Goal: Task Accomplishment & Management: Complete application form

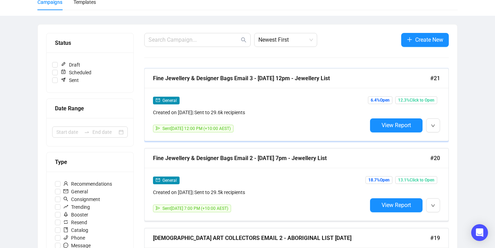
scroll to position [62, 0]
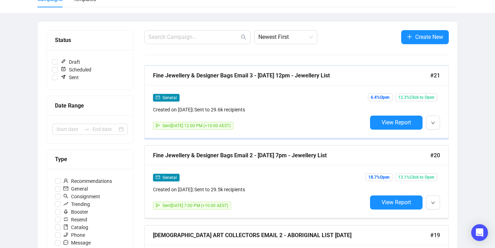
click at [442, 126] on div "General Created on [DATE] | Sent to 29.6k recipients Sent [DATE] 12:00 PM (+10:…" at bounding box center [297, 111] width 304 height 53
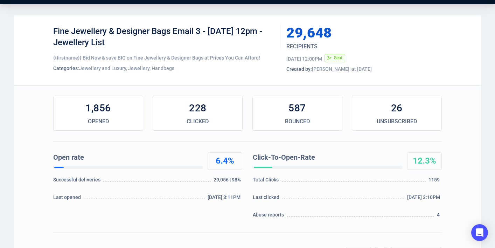
scroll to position [18, 0]
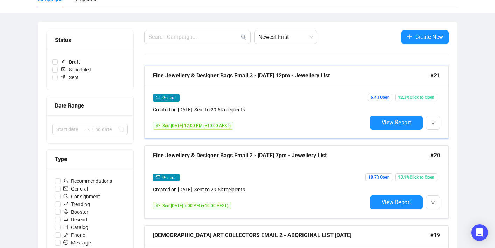
scroll to position [62, 0]
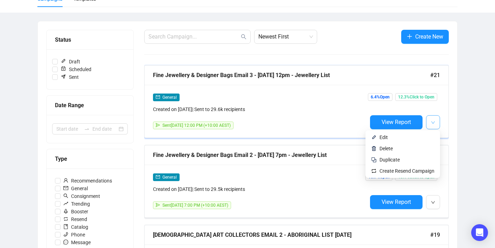
click at [434, 122] on icon "down" at bounding box center [433, 123] width 4 height 4
click at [415, 159] on span "Duplicate" at bounding box center [407, 160] width 55 height 8
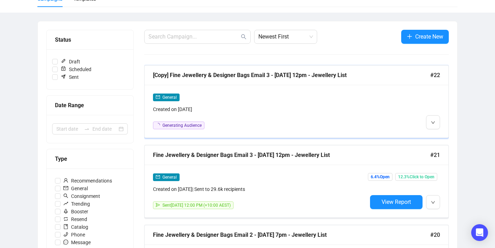
click at [261, 119] on div "General Created on [DATE] Generating Audience" at bounding box center [260, 111] width 214 height 36
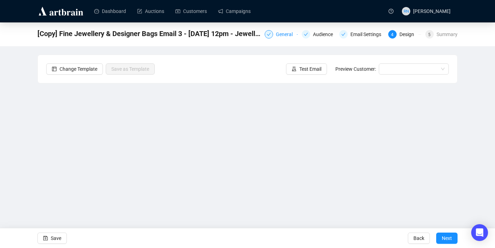
click at [281, 32] on div "General" at bounding box center [286, 34] width 21 height 8
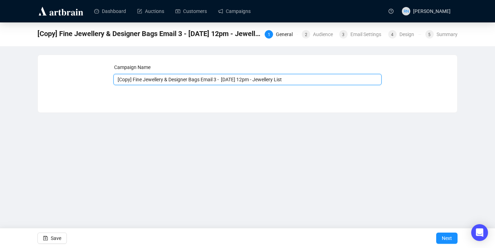
drag, startPoint x: 135, startPoint y: 80, endPoint x: 97, endPoint y: 76, distance: 37.4
click at [97, 76] on div "Campaign Name [Copy] Fine Jewellery & Designer Bags Email 3 - [DATE] 12pm - Jew…" at bounding box center [247, 78] width 403 height 30
click at [207, 81] on input "Fine Jewellery & Designer Bags Email 3 - [DATE] 12pm - Jewellery List" at bounding box center [247, 79] width 269 height 11
click at [218, 82] on input "Fine Jewellery & Designer Bags Email 4 - [DATE] 12pm - Jewellery List" at bounding box center [247, 79] width 269 height 11
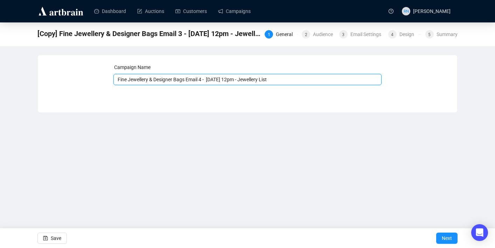
click at [246, 79] on input "Fine Jewellery & Designer Bags Email 4 - [DATE] 12pm - Jewellery List" at bounding box center [247, 79] width 269 height 11
type input "Fine Jewellery & Designer Bags Email 4 - [DATE] 10am - Jewellery List"
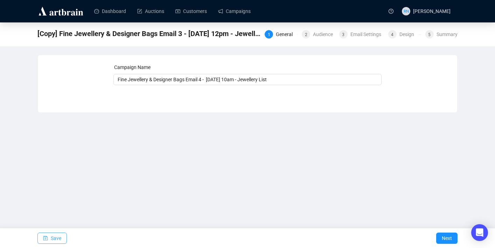
click at [58, 235] on span "Save" at bounding box center [56, 238] width 11 height 20
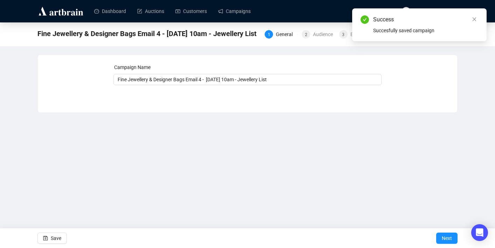
click at [313, 41] on div "Fine Jewellery & Designer Bags Email 4 - [DATE] 10am - Jewellery List 1 General…" at bounding box center [247, 34] width 495 height 24
click at [313, 35] on div "Audience" at bounding box center [325, 34] width 24 height 8
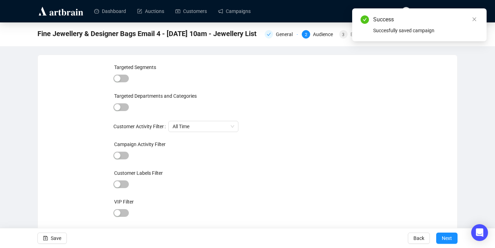
click at [125, 102] on div "Targeted Departments and Categories" at bounding box center [247, 97] width 269 height 11
click at [125, 107] on span "button" at bounding box center [120, 107] width 15 height 8
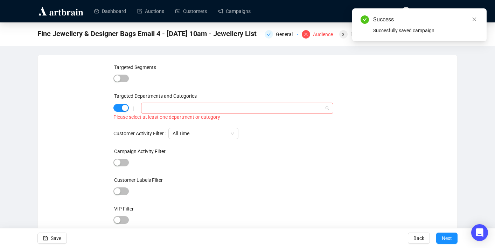
click at [162, 109] on div at bounding box center [234, 108] width 182 height 10
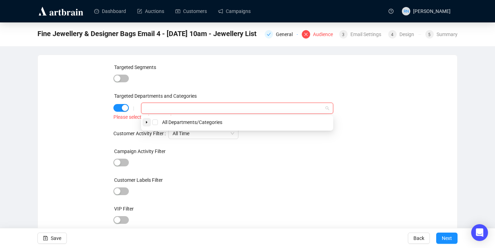
click at [144, 122] on span at bounding box center [147, 122] width 8 height 8
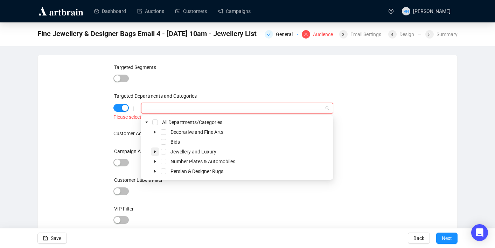
click at [154, 151] on icon "caret-down" at bounding box center [154, 152] width 1 height 2
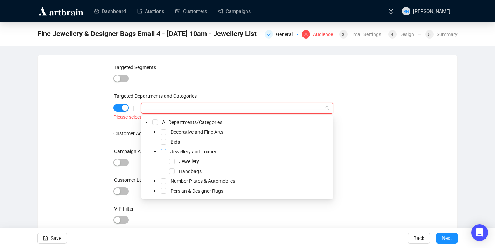
click at [163, 152] on span "Select Jewellery and Luxury" at bounding box center [164, 152] width 6 height 6
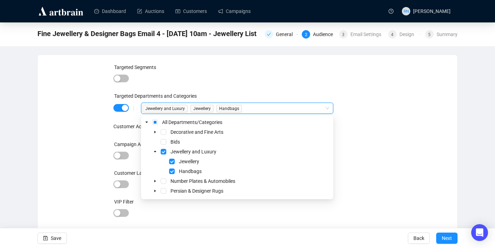
click at [183, 207] on div "VIP Filter" at bounding box center [247, 203] width 269 height 11
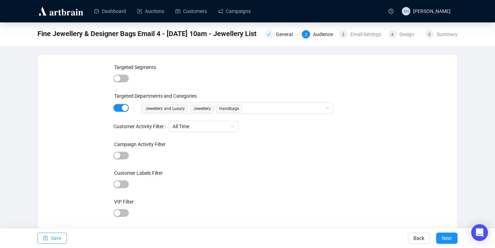
click at [52, 240] on span "Save" at bounding box center [56, 238] width 11 height 20
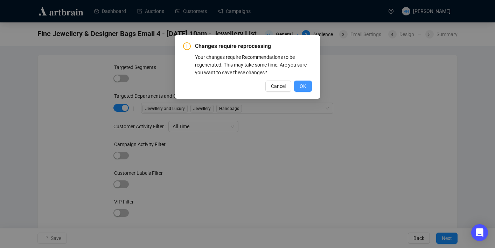
click at [303, 88] on span "OK" at bounding box center [303, 86] width 7 height 8
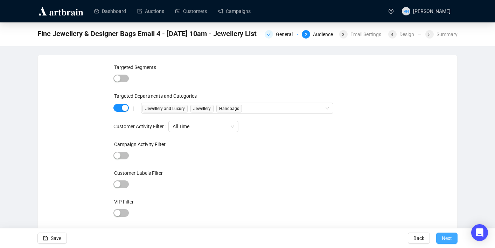
click at [447, 237] on span "Next" at bounding box center [447, 238] width 10 height 20
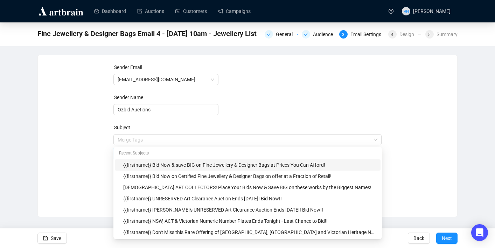
drag, startPoint x: 200, startPoint y: 141, endPoint x: 161, endPoint y: 140, distance: 38.5
click at [161, 140] on body "Dashboard Auctions Customers Campaigns RN [PERSON_NAME] Fine Jewellery & Design…" at bounding box center [247, 124] width 495 height 248
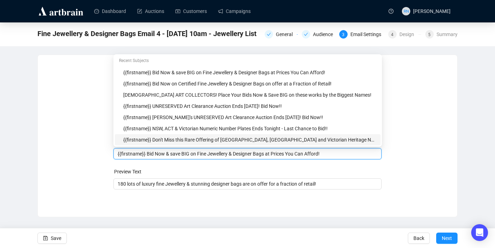
click at [191, 156] on input "{{firstname}} Bid Now & save BIG on Fine Jewellery & Designer Bags at Prices Yo…" at bounding box center [248, 154] width 260 height 8
drag, startPoint x: 200, startPoint y: 156, endPoint x: 147, endPoint y: 155, distance: 52.9
click at [147, 155] on input "{{firstname}} Bid Now & save BIG on Fine Jewellery & Designer Bags at Prices Yo…" at bounding box center [248, 154] width 260 height 8
drag, startPoint x: 238, startPoint y: 154, endPoint x: 292, endPoint y: 155, distance: 53.6
click at [292, 155] on input "{{firstname}} Luxury Fine Jewellery & Designer Bags at Prices You Can Afford!" at bounding box center [248, 154] width 260 height 8
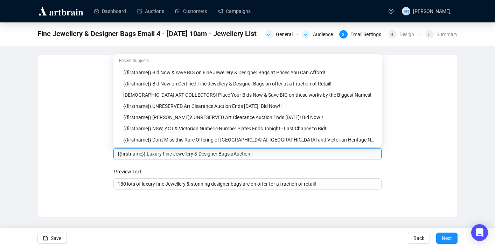
click at [239, 153] on input "{{firstname}} Luxury Fine Jewellery & Designer Bags aAuction !" at bounding box center [248, 154] width 260 height 8
click at [255, 156] on input "{{firstname}} Luxury Fine Jewellery & Designer Bags Auction !" at bounding box center [248, 154] width 260 height 8
click at [246, 154] on input "{{firstname}} Luxury Fine Jewellery & Designer Bags Auction !" at bounding box center [248, 154] width 260 height 8
click at [291, 154] on input "{{firstname}} Luxury Fine Jewellery & Designer Bags Ends [DATE]!" at bounding box center [248, 154] width 260 height 8
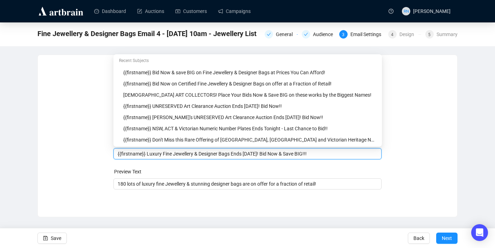
click at [431, 168] on div "Sender Email [EMAIL_ADDRESS][DOMAIN_NAME] Sender Name Ozbid Auctions Subject Me…" at bounding box center [247, 130] width 403 height 135
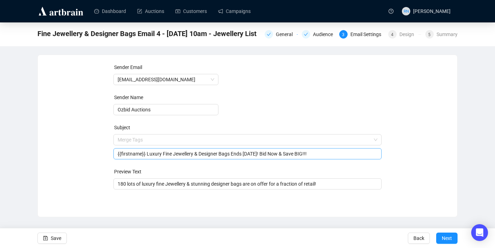
click at [237, 154] on input "{{firstname}} Luxury Fine Jewellery & Designer Bags Ends [DATE]! Bid Now & Save…" at bounding box center [248, 154] width 260 height 8
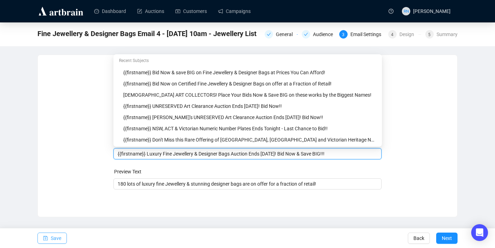
click at [53, 237] on span "Save" at bounding box center [56, 238] width 11 height 20
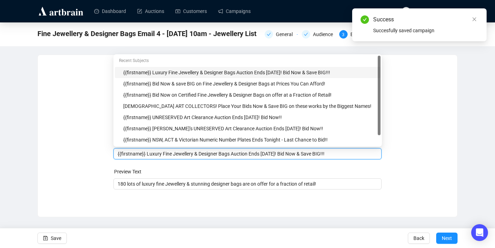
drag, startPoint x: 165, startPoint y: 155, endPoint x: 148, endPoint y: 155, distance: 17.2
click at [148, 155] on input "{{firstname}} Luxury Fine Jewellery & Designer Bags Auction Ends [DATE]! Bid No…" at bounding box center [248, 154] width 260 height 8
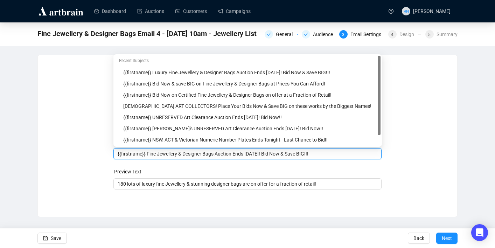
type input "{{firstname}} Fine Jewellery & Designer Bags Auction Ends [DATE]! Bid Now & Sav…"
click at [189, 167] on form "Sender Email [EMAIL_ADDRESS][DOMAIN_NAME] Sender Name Ozbid Auctions Subject Me…" at bounding box center [247, 126] width 269 height 126
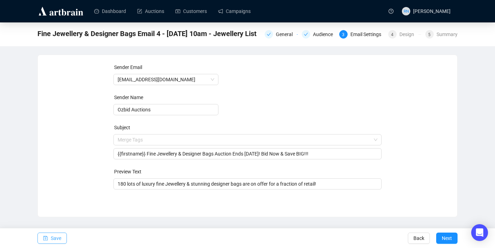
click at [57, 239] on span "Save" at bounding box center [56, 238] width 11 height 20
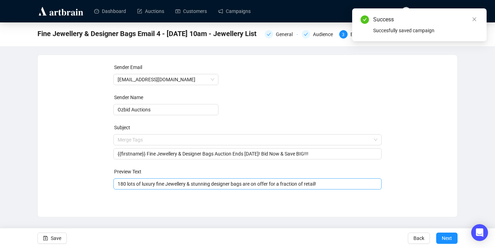
click at [153, 184] on input "180 lots of luxury fine Jewellery & stunning designer bags are on offer for a f…" at bounding box center [248, 184] width 260 height 8
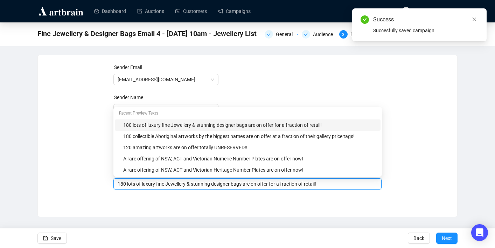
click at [153, 184] on input "180 lots of luxury fine Jewellery & stunning designer bags are on offer for a f…" at bounding box center [248, 184] width 260 height 8
type input "180 lots of fine Jewellery & stunning designer bags are on offer for a fraction…"
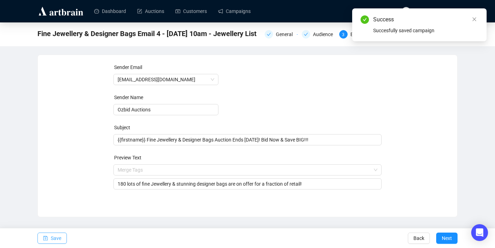
click at [55, 235] on span "Save" at bounding box center [56, 238] width 11 height 20
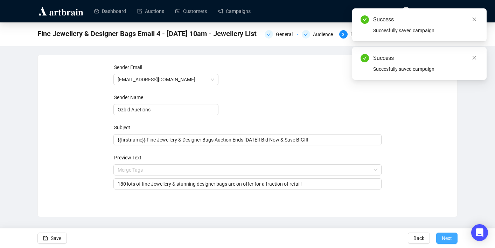
click at [443, 237] on span "Next" at bounding box center [447, 238] width 10 height 20
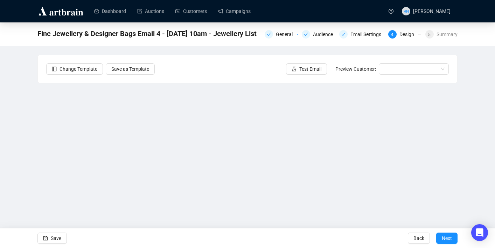
scroll to position [13, 0]
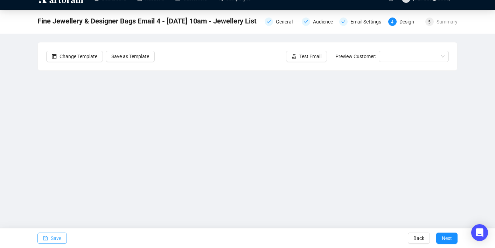
click at [50, 238] on button "Save" at bounding box center [51, 238] width 29 height 11
click at [53, 234] on span "Save" at bounding box center [56, 238] width 11 height 20
click at [57, 242] on span "Save" at bounding box center [56, 238] width 11 height 20
click at [468, 189] on div "Fine Jewellery & Designer Bags Email 4 - [DATE] 10am - Jewellery List General A…" at bounding box center [247, 128] width 495 height 236
click at [51, 240] on span "Save" at bounding box center [56, 238] width 11 height 20
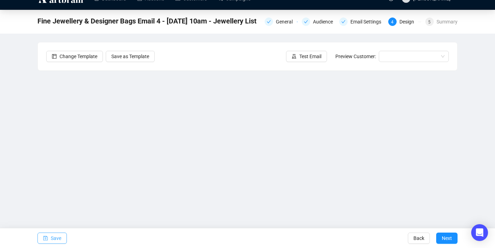
click at [57, 237] on span "Save" at bounding box center [56, 238] width 11 height 20
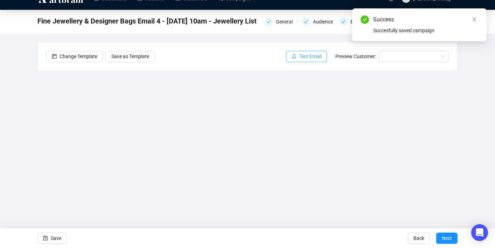
click at [299, 54] on span "Test Email" at bounding box center [310, 57] width 22 height 8
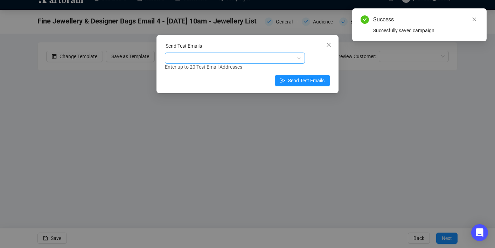
click at [209, 62] on div at bounding box center [231, 58] width 130 height 10
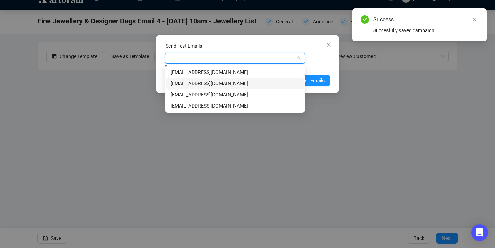
click at [207, 84] on div "[EMAIL_ADDRESS][DOMAIN_NAME]" at bounding box center [235, 84] width 129 height 8
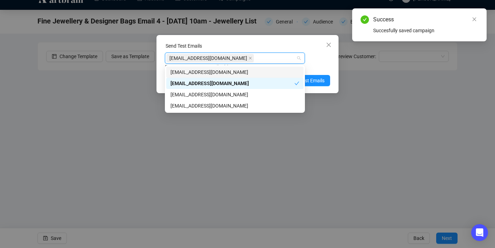
click at [236, 60] on div "[EMAIL_ADDRESS][DOMAIN_NAME]" at bounding box center [231, 58] width 130 height 10
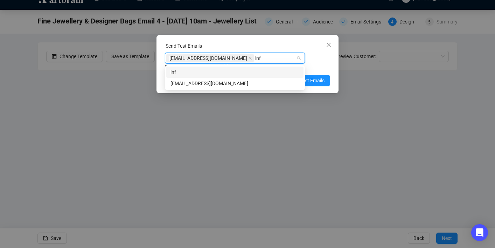
type input "info"
click at [234, 70] on div "info" at bounding box center [235, 72] width 129 height 8
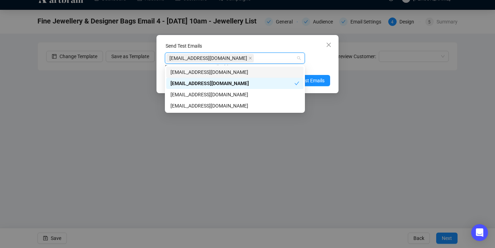
click at [264, 56] on div "[EMAIL_ADDRESS][DOMAIN_NAME]" at bounding box center [231, 58] width 130 height 10
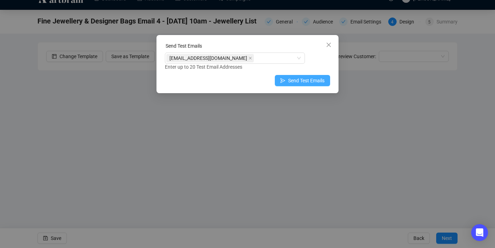
click at [287, 84] on button "Send Test Emails" at bounding box center [302, 80] width 55 height 11
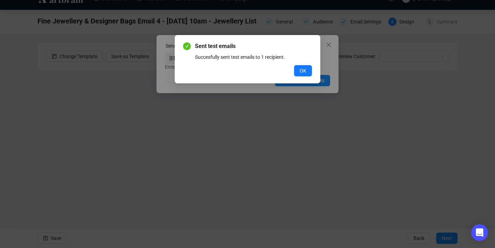
click at [305, 64] on div "Sent test emails Succesfully sent test emails to 1 recipient. OK" at bounding box center [247, 59] width 129 height 34
click at [305, 73] on span "OK" at bounding box center [303, 71] width 7 height 8
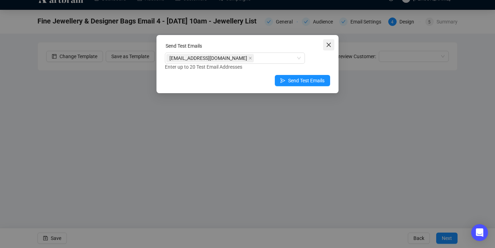
click at [328, 44] on icon "close" at bounding box center [329, 45] width 6 height 6
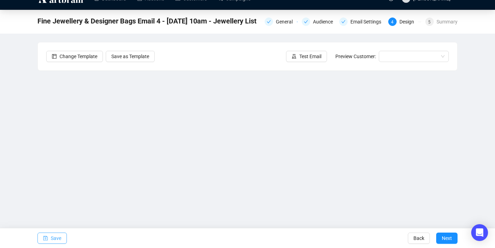
click at [53, 238] on span "Save" at bounding box center [56, 238] width 11 height 20
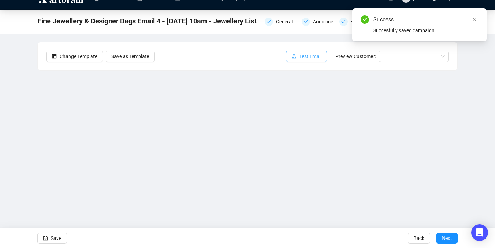
click at [304, 57] on span "Test Email" at bounding box center [310, 57] width 22 height 8
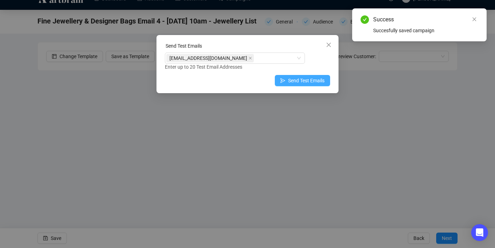
click at [281, 81] on icon "send" at bounding box center [283, 80] width 5 height 5
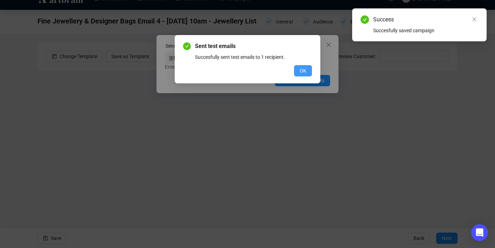
click at [303, 71] on span "OK" at bounding box center [303, 71] width 7 height 8
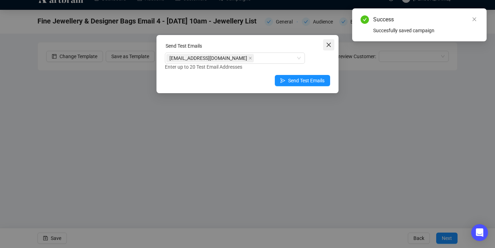
click at [329, 46] on icon "close" at bounding box center [329, 45] width 6 height 6
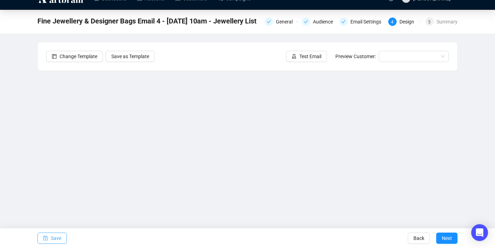
click at [63, 238] on button "Save" at bounding box center [51, 238] width 29 height 11
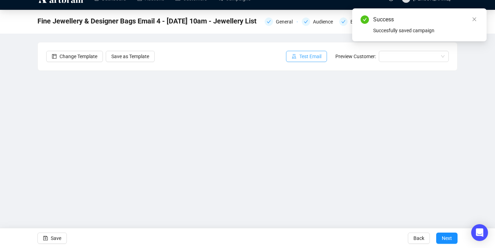
click at [299, 54] on span "Test Email" at bounding box center [310, 57] width 22 height 8
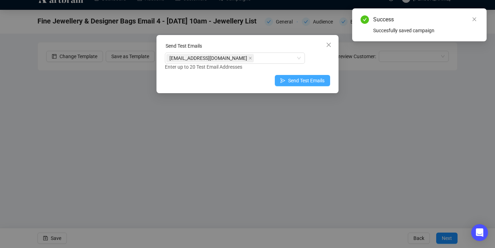
click at [303, 80] on span "Send Test Emails" at bounding box center [306, 81] width 36 height 8
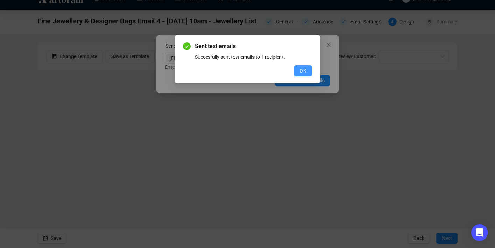
click at [308, 70] on button "OK" at bounding box center [303, 70] width 18 height 11
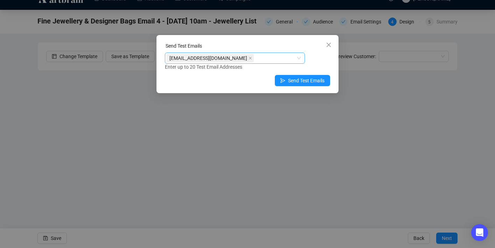
click at [263, 61] on div "[EMAIL_ADDRESS][DOMAIN_NAME]" at bounding box center [231, 58] width 130 height 10
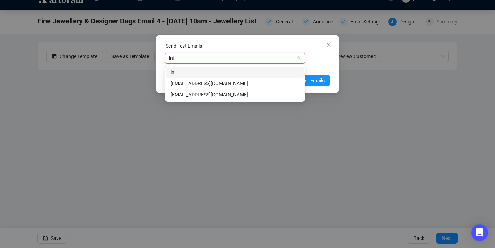
type input "info"
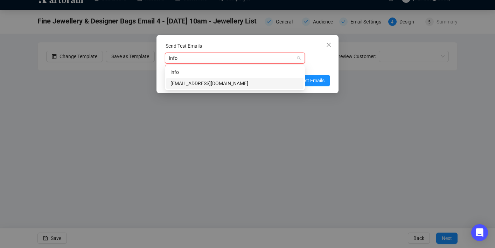
click at [228, 84] on div "[EMAIL_ADDRESS][DOMAIN_NAME]" at bounding box center [235, 84] width 129 height 8
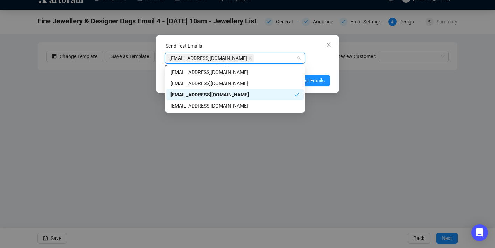
click at [256, 96] on div "[EMAIL_ADDRESS][DOMAIN_NAME]" at bounding box center [233, 95] width 124 height 8
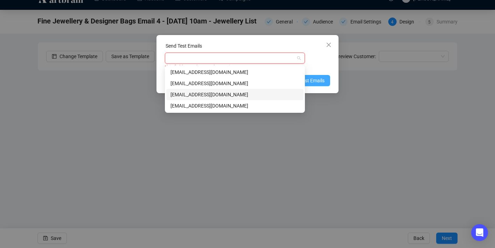
click at [317, 84] on span "Send Test Emails" at bounding box center [306, 81] width 36 height 8
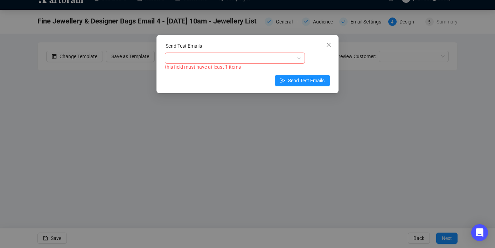
click at [255, 54] on div at bounding box center [231, 58] width 130 height 10
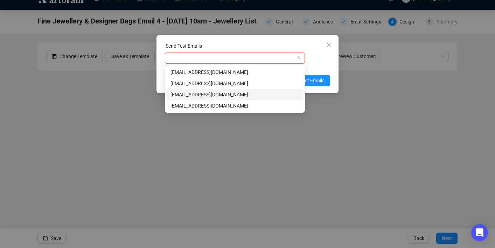
click at [242, 97] on div "[EMAIL_ADDRESS][DOMAIN_NAME]" at bounding box center [235, 95] width 129 height 8
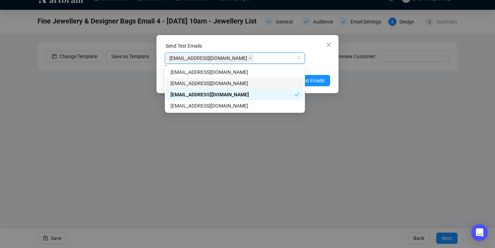
click at [322, 62] on div "[EMAIL_ADDRESS][DOMAIN_NAME] Enter up to 20 Test Email Addresses" at bounding box center [247, 62] width 165 height 18
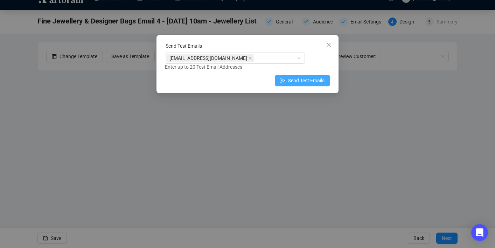
click at [314, 80] on span "Send Test Emails" at bounding box center [306, 81] width 36 height 8
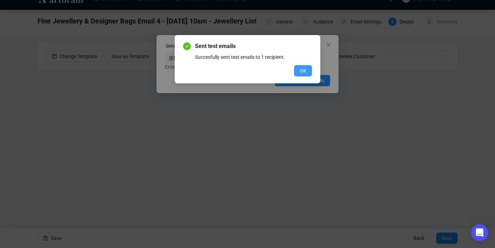
click at [302, 68] on span "OK" at bounding box center [303, 71] width 7 height 8
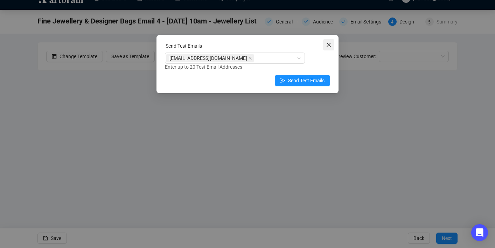
click at [328, 45] on icon "close" at bounding box center [329, 45] width 6 height 6
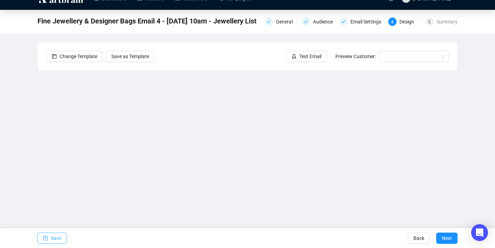
click at [58, 238] on span "Save" at bounding box center [56, 238] width 11 height 20
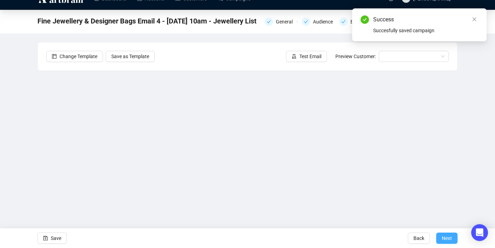
click at [451, 242] on span "Next" at bounding box center [447, 238] width 10 height 20
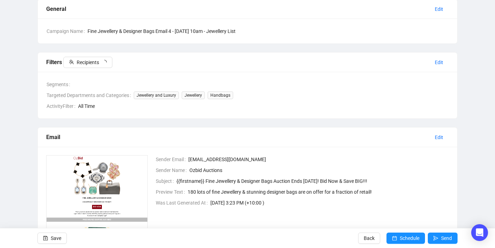
scroll to position [75, 0]
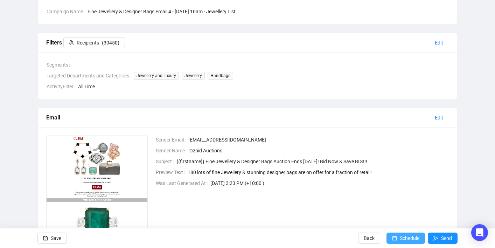
click at [402, 240] on span "Schedule" at bounding box center [410, 238] width 20 height 20
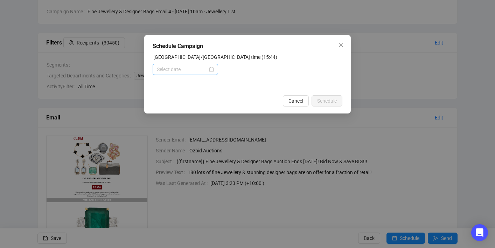
click at [210, 69] on div at bounding box center [185, 70] width 57 height 8
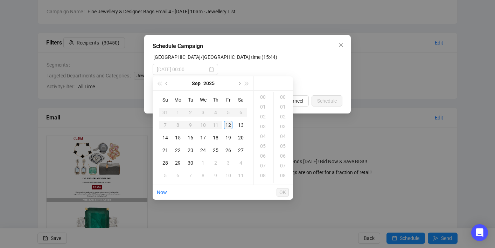
click at [227, 124] on div "12" at bounding box center [228, 125] width 8 height 8
click at [240, 124] on div "13" at bounding box center [241, 125] width 8 height 8
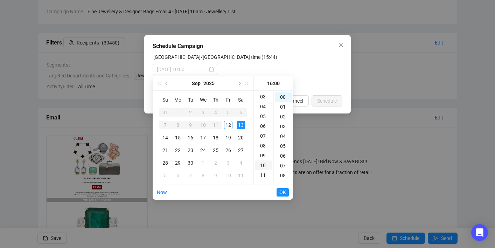
click at [264, 164] on div "10" at bounding box center [263, 165] width 17 height 10
type input "[DATE] 10:00"
click at [283, 192] on span "OK" at bounding box center [283, 192] width 7 height 13
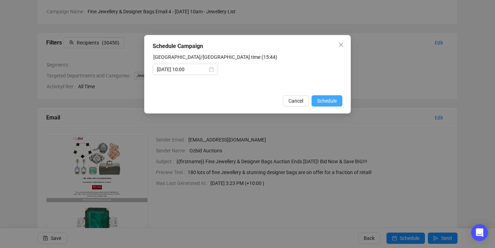
click at [325, 106] on button "Schedule" at bounding box center [327, 100] width 31 height 11
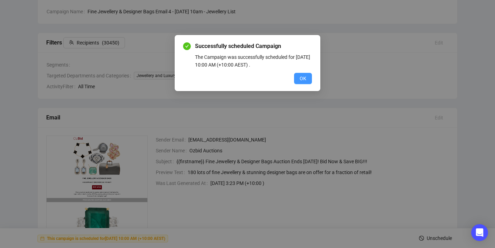
click at [302, 80] on span "OK" at bounding box center [303, 79] width 7 height 8
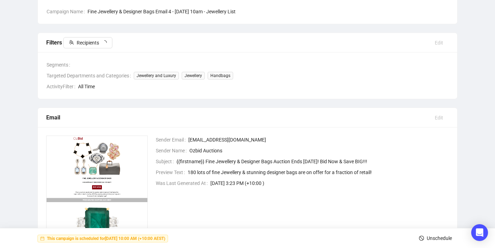
scroll to position [0, 0]
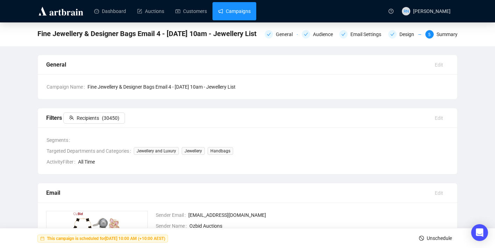
click at [236, 16] on link "Campaigns" at bounding box center [234, 11] width 33 height 18
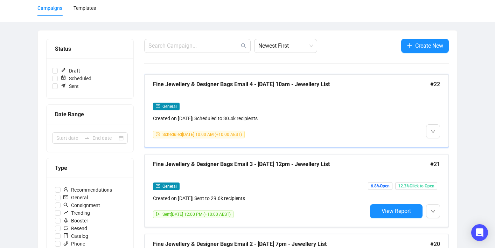
scroll to position [55, 0]
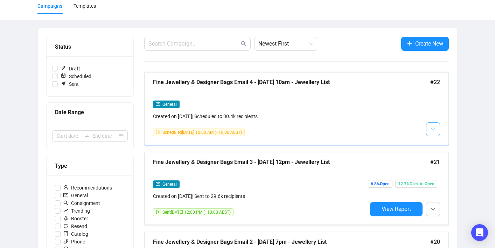
click at [434, 131] on icon "down" at bounding box center [433, 130] width 4 height 4
click at [436, 168] on img at bounding box center [435, 167] width 6 height 6
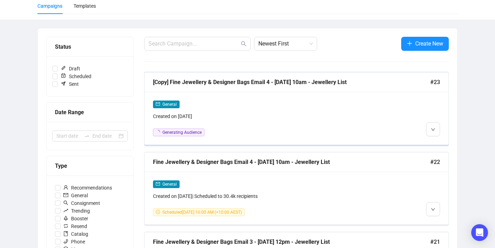
click at [250, 100] on div "General Created on [DATE] Generating Audience" at bounding box center [297, 118] width 304 height 53
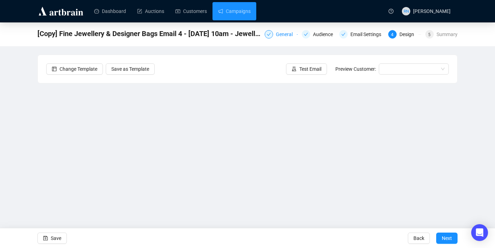
click at [277, 34] on div "General" at bounding box center [286, 34] width 21 height 8
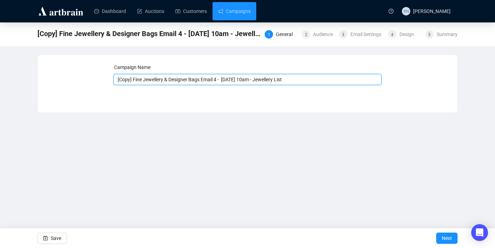
drag, startPoint x: 135, startPoint y: 82, endPoint x: 109, endPoint y: 82, distance: 25.2
click at [109, 82] on div "Campaign Name [Copy] Fine Jewellery & Designer Bags Email 4 - [DATE] 10am - Jew…" at bounding box center [247, 78] width 403 height 30
click at [206, 81] on input "Fine Jewellery & Designer Bags Email 4 - [DATE] 10am - Jewellery List" at bounding box center [247, 79] width 269 height 11
click at [216, 81] on input "Fine Jewellery & Designer Bags Email 5 - [DATE] 10am - Jewellery List" at bounding box center [247, 79] width 269 height 11
click at [215, 81] on input "Fine Jewellery & Designer Bags Email 5 - [DATE] 10am - Jewellery List" at bounding box center [247, 79] width 269 height 11
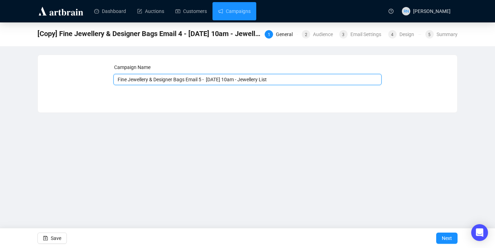
click at [220, 79] on input "Fine Jewellery & Designer Bags Email 5 - [DATE] 10am - Jewellery List" at bounding box center [247, 79] width 269 height 11
click at [228, 77] on input "Fine Jewellery & Designer Bags Email 5 - [DATE] 10am - Jewellery List" at bounding box center [247, 79] width 269 height 11
click at [247, 79] on input "Fine Jewellery & Designer Bags Email 5 - [DATE] 10am - Jewellery List" at bounding box center [247, 79] width 269 height 11
click at [254, 81] on input "Fine Jewellery & Designer Bags Email 5 - [DATE] 12pm - Jewellery List" at bounding box center [247, 79] width 269 height 11
drag, startPoint x: 260, startPoint y: 82, endPoint x: 286, endPoint y: 82, distance: 25.6
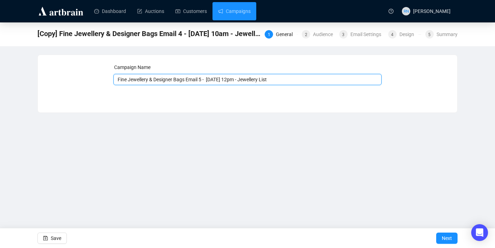
click at [286, 82] on input "Fine Jewellery & Designer Bags Email 5 - [DATE] 12pm - Jewellery List" at bounding box center [247, 79] width 269 height 11
click at [283, 79] on input "Fine Jewellery & Designer Bags Email 5 - [DATE] 12pm - Jewellery List" at bounding box center [247, 79] width 269 height 11
drag, startPoint x: 291, startPoint y: 81, endPoint x: 261, endPoint y: 81, distance: 30.8
click at [261, 81] on input "Fine Jewellery & Designer Bags Email 5 - [DATE] 12pm - Jewellery List" at bounding box center [247, 79] width 269 height 11
type input "Fine Jewellery & Designer Bags Email 5 - [DATE] 12pm - FULL DB"
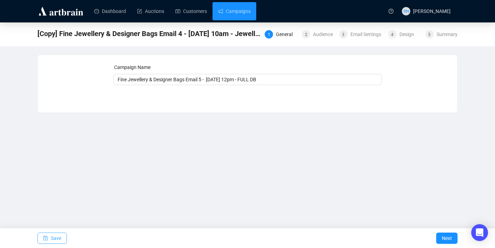
click at [52, 239] on span "Save" at bounding box center [56, 238] width 11 height 20
click at [52, 235] on span "Save" at bounding box center [56, 238] width 11 height 20
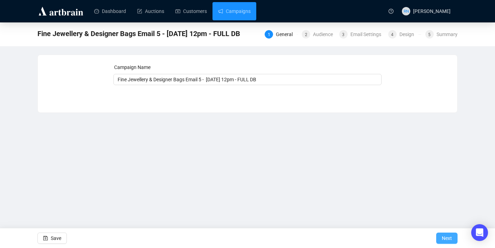
click at [445, 233] on span "Next" at bounding box center [447, 238] width 10 height 20
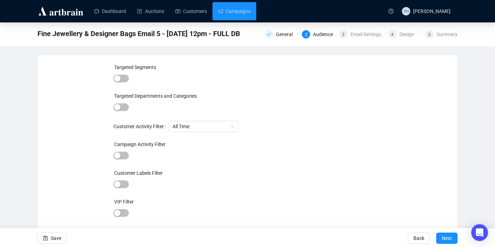
scroll to position [16, 0]
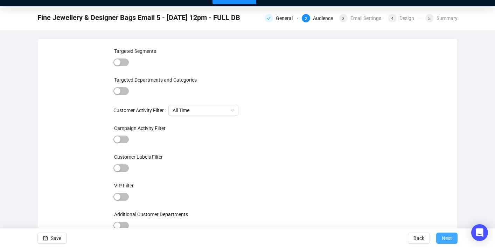
click at [442, 239] on span "Next" at bounding box center [447, 238] width 10 height 20
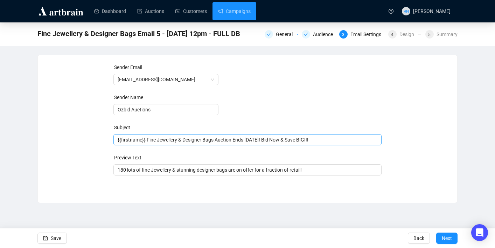
click at [258, 143] on span "{{firstname}} Fine Jewellery & Designer Bags Auction Ends [DATE]! Bid Now & Sav…" at bounding box center [247, 140] width 269 height 6
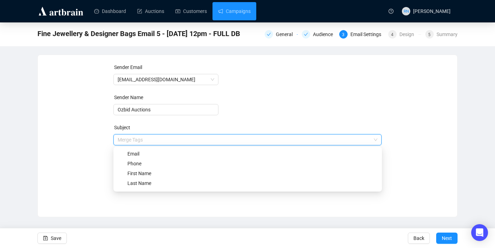
click at [160, 203] on div "Sender Email [EMAIL_ADDRESS][DOMAIN_NAME] Sender Name Ozbid Auctions Subject Me…" at bounding box center [248, 130] width 420 height 151
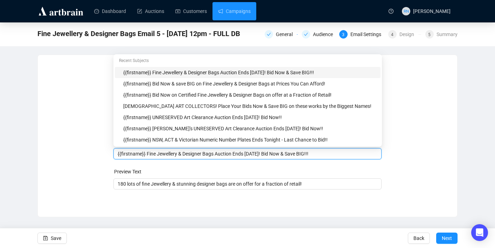
drag, startPoint x: 257, startPoint y: 155, endPoint x: 274, endPoint y: 154, distance: 17.2
click at [274, 154] on input "{{firstname}} Fine Jewellery & Designer Bags Auction Ends [DATE]! Bid Now & Sav…" at bounding box center [248, 154] width 260 height 8
drag, startPoint x: 332, startPoint y: 158, endPoint x: 274, endPoint y: 155, distance: 58.2
click at [274, 155] on div "{{firstname}} Fine Jewellery & Designer Bags Auction Ends Tonight! Bid Now & Sa…" at bounding box center [247, 153] width 269 height 11
click at [274, 155] on input "{{firstname}} Fine Jewellery & Designer Bags Auction Ends Tonight! Bid Now & Sa…" at bounding box center [248, 154] width 260 height 8
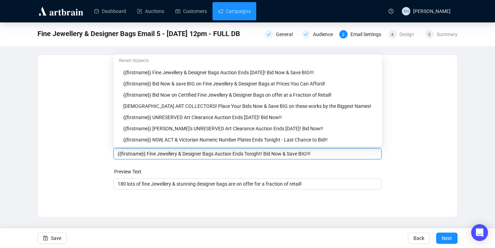
drag, startPoint x: 271, startPoint y: 154, endPoint x: 318, endPoint y: 152, distance: 46.3
click at [318, 152] on input "{{firstname}} Fine Jewellery & Designer Bags Auction Ends Tonight! Bid Now & Sa…" at bounding box center [248, 154] width 260 height 8
click at [419, 168] on div "Sender Email [EMAIL_ADDRESS][DOMAIN_NAME] Sender Name Ozbid Auctions Subject Me…" at bounding box center [247, 130] width 403 height 135
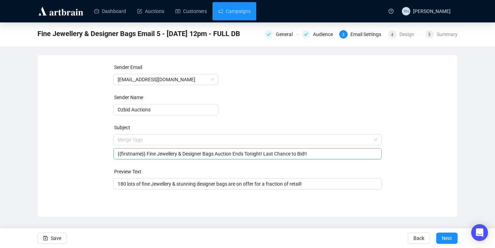
click at [227, 155] on input "{{firstname}} Fine Jewellery & Designer Bags Auction Ends Tonight! Last Chance …" at bounding box center [248, 154] width 260 height 8
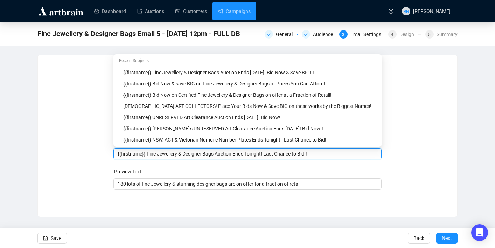
click at [227, 155] on input "{{firstname}} Fine Jewellery & Designer Bags Auction Ends Tonight! Last Chance …" at bounding box center [248, 154] width 260 height 8
type input "{{firstname}} Fine Jewellery & Designer Bags Ends Tonight! Last Chance to Bid!!"
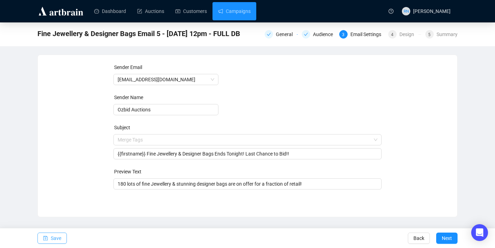
click at [54, 240] on span "Save" at bounding box center [56, 238] width 11 height 20
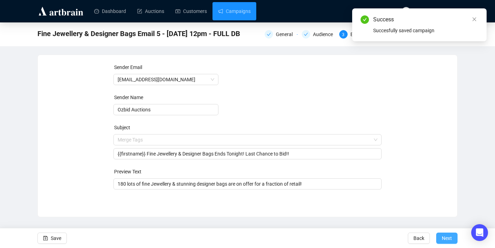
click at [447, 239] on span "Next" at bounding box center [447, 238] width 10 height 20
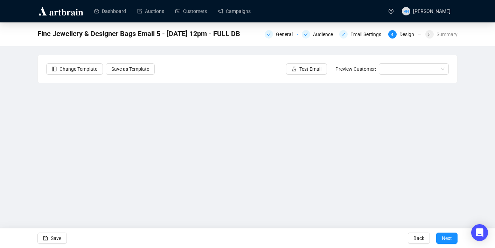
click at [464, 168] on div "Fine Jewellery & Designer Bags Email 5 - [DATE] 12pm - FULL DB General Audience…" at bounding box center [247, 140] width 495 height 236
click at [55, 240] on span "Save" at bounding box center [56, 238] width 11 height 20
click at [300, 68] on span "Test Email" at bounding box center [310, 69] width 22 height 8
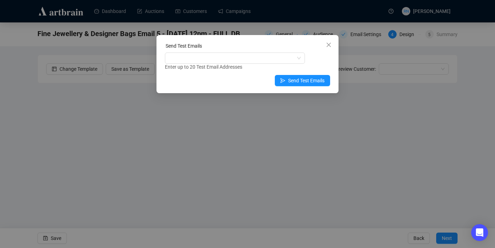
click at [204, 69] on div "Enter up to 20 Test Email Addresses" at bounding box center [247, 67] width 165 height 8
click at [200, 59] on div at bounding box center [231, 58] width 130 height 10
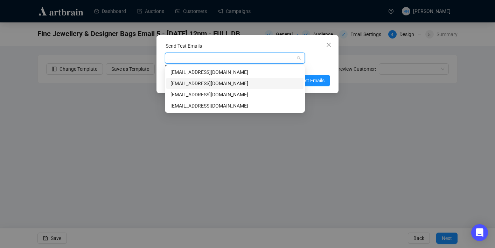
click at [204, 85] on div "[EMAIL_ADDRESS][DOMAIN_NAME]" at bounding box center [235, 84] width 129 height 8
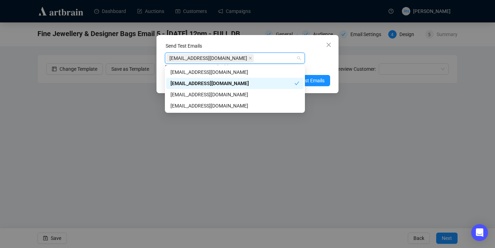
click at [311, 66] on div "Enter up to 20 Test Email Addresses" at bounding box center [247, 67] width 165 height 8
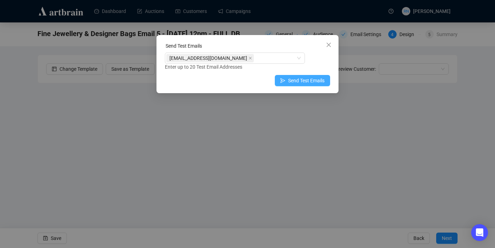
click at [311, 83] on span "Send Test Emails" at bounding box center [306, 81] width 36 height 8
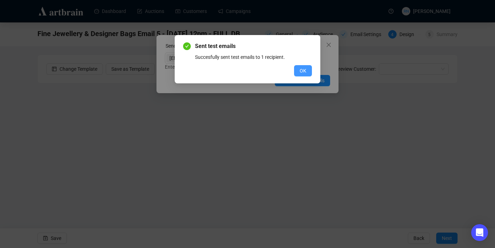
click at [298, 70] on button "OK" at bounding box center [303, 70] width 18 height 11
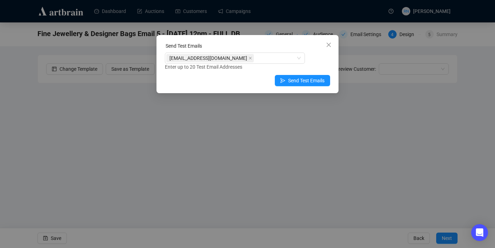
click at [246, 65] on div "Enter up to 20 Test Email Addresses" at bounding box center [247, 67] width 165 height 8
click at [239, 59] on div "[EMAIL_ADDRESS][DOMAIN_NAME]" at bounding box center [231, 58] width 130 height 10
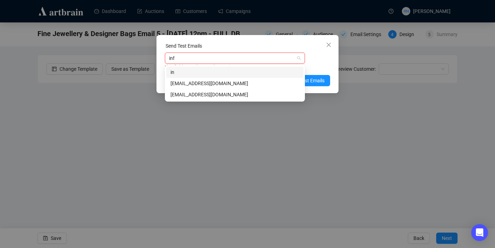
type input "info"
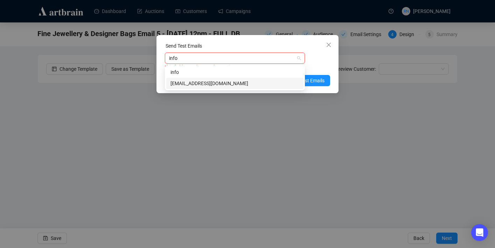
click at [187, 85] on div "[EMAIL_ADDRESS][DOMAIN_NAME]" at bounding box center [235, 84] width 129 height 8
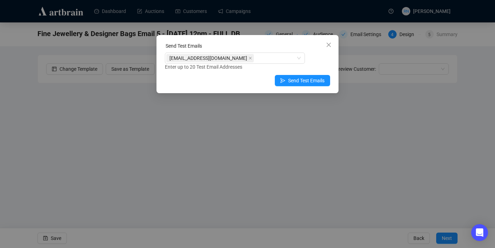
click at [318, 54] on div "[EMAIL_ADDRESS][DOMAIN_NAME] Enter up to 20 Test Email Addresses" at bounding box center [247, 62] width 165 height 18
click at [316, 81] on span "Send Test Emails" at bounding box center [306, 81] width 36 height 8
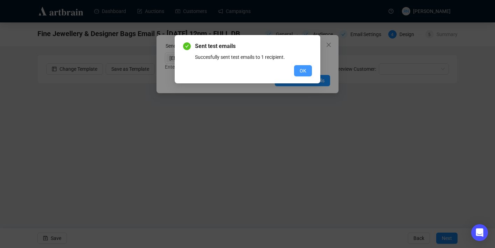
click at [306, 69] on span "OK" at bounding box center [303, 71] width 7 height 8
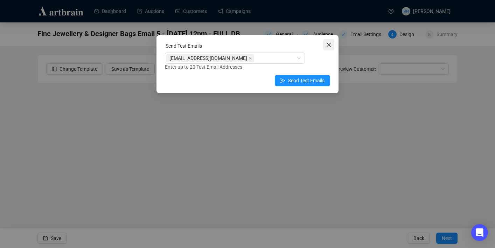
click at [331, 45] on icon "close" at bounding box center [329, 45] width 6 height 6
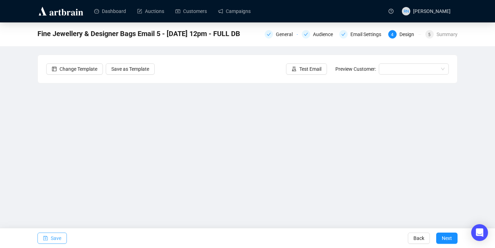
click at [45, 239] on icon "save" at bounding box center [45, 238] width 5 height 5
click at [450, 242] on span "Next" at bounding box center [447, 238] width 10 height 20
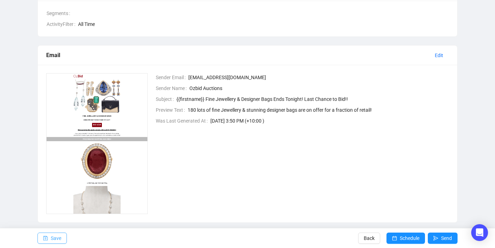
scroll to position [130, 0]
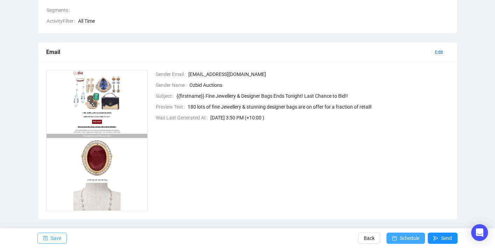
click at [401, 237] on span "Schedule" at bounding box center [410, 238] width 20 height 20
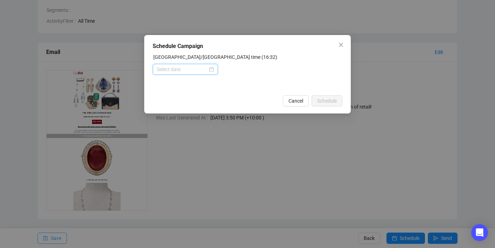
click at [209, 71] on div at bounding box center [185, 70] width 57 height 8
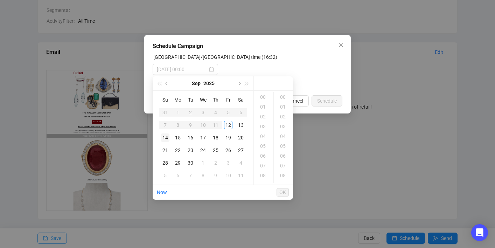
click at [164, 138] on div "14" at bounding box center [165, 137] width 8 height 8
click at [263, 139] on div "12" at bounding box center [263, 141] width 17 height 10
click at [287, 94] on div "00" at bounding box center [283, 97] width 17 height 10
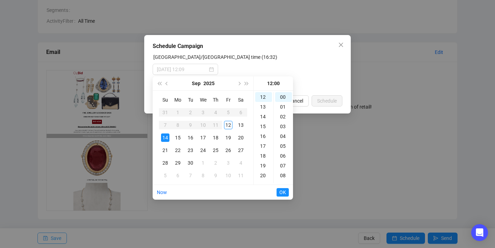
type input "[DATE] 12:00"
click at [284, 191] on span "OK" at bounding box center [283, 192] width 7 height 13
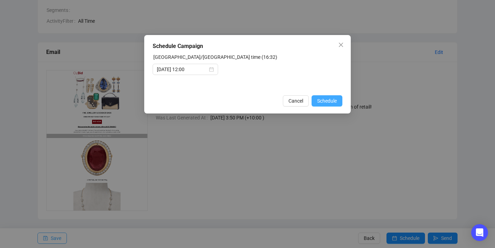
click at [332, 104] on span "Schedule" at bounding box center [327, 101] width 20 height 8
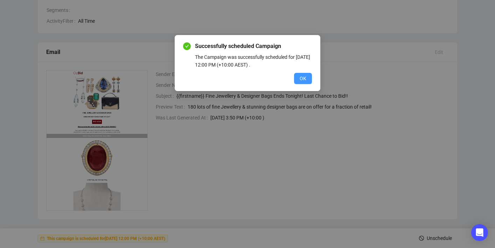
click at [301, 78] on span "OK" at bounding box center [303, 79] width 7 height 8
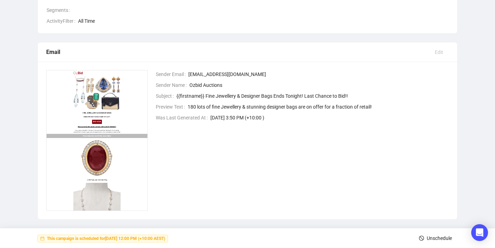
scroll to position [0, 0]
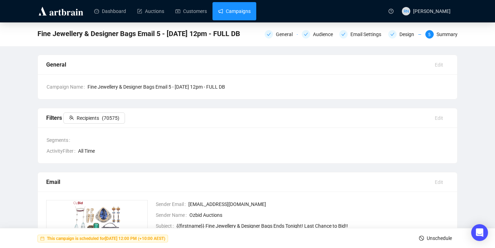
click at [239, 12] on link "Campaigns" at bounding box center [234, 11] width 33 height 18
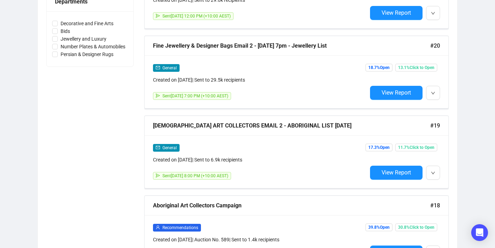
scroll to position [337, 0]
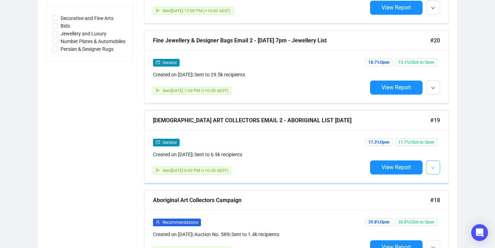
click at [434, 170] on span "button" at bounding box center [433, 167] width 4 height 9
click at [436, 169] on button "button" at bounding box center [433, 167] width 14 height 14
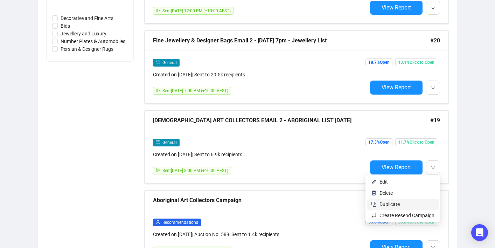
click at [411, 204] on span "Duplicate" at bounding box center [407, 204] width 55 height 8
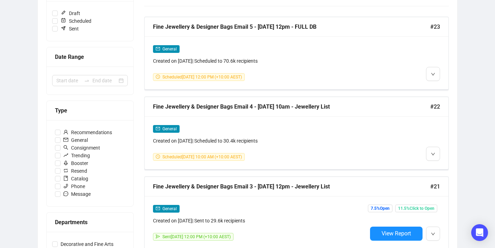
scroll to position [197, 0]
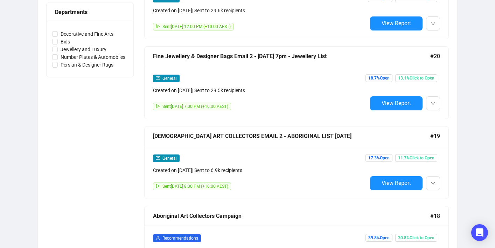
scroll to position [324, 0]
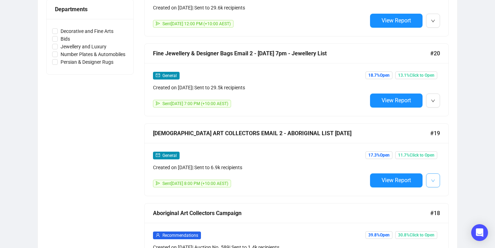
click at [433, 179] on icon "down" at bounding box center [433, 181] width 4 height 4
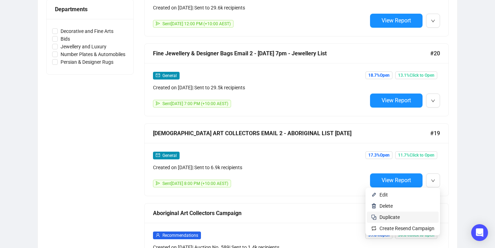
click at [416, 218] on span "Duplicate" at bounding box center [407, 217] width 55 height 8
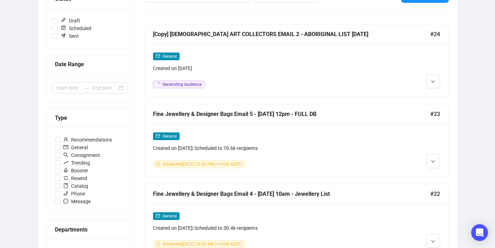
scroll to position [104, 0]
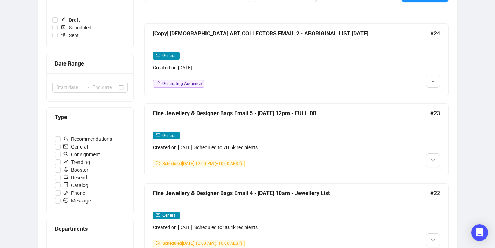
click at [243, 81] on div "Generating Audience" at bounding box center [260, 84] width 214 height 8
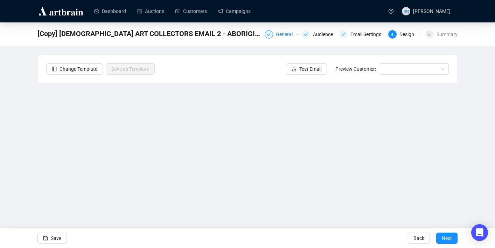
click at [281, 36] on div "General" at bounding box center [286, 34] width 21 height 8
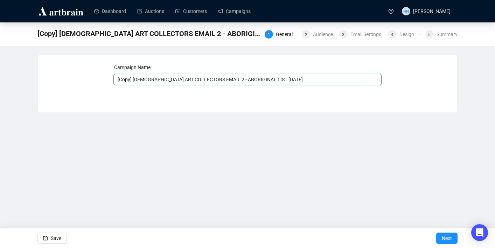
drag, startPoint x: 135, startPoint y: 81, endPoint x: 97, endPoint y: 77, distance: 38.7
click at [97, 77] on div "Campaign Name [Copy] ABORIGINAL ART COLLECTORS EMAIL 2 - ABORIGINAL LIST 10.9.2…" at bounding box center [247, 78] width 403 height 30
click at [210, 79] on input "[DEMOGRAPHIC_DATA] ART COLLECTORS EMAIL 2 - ABORIGINAL LIST [DATE]" at bounding box center [247, 79] width 269 height 11
click at [232, 78] on input "ABORIGINAL ART COLLECTORS EMAIL 3 - ABORIGINAL LIST 10.9.25" at bounding box center [247, 79] width 269 height 11
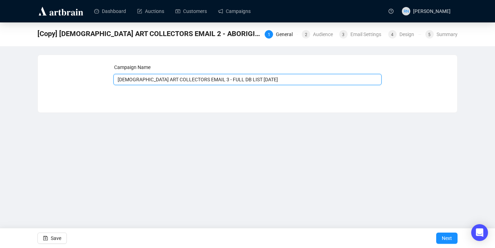
click at [252, 78] on input "ABORIGINAL ART COLLECTORS EMAIL 3 - FULL DB LIST 10.9.25" at bounding box center [247, 79] width 269 height 11
click at [280, 82] on input "ABORIGINAL ART COLLECTORS EMAIL 3 - FULL DB LIST 13.9.25" at bounding box center [247, 79] width 269 height 11
type input "ABORIGINAL ART COLLECTORS EMAIL 3 - FULL DB LIST 13.9.25 12pm"
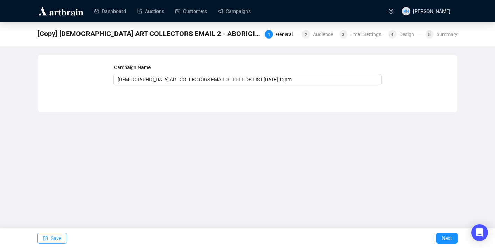
click at [53, 237] on span "Save" at bounding box center [56, 238] width 11 height 20
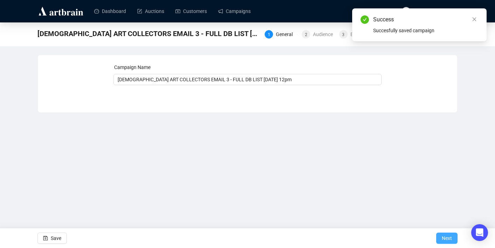
click at [449, 236] on span "Next" at bounding box center [447, 238] width 10 height 20
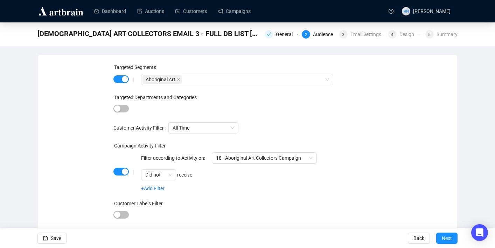
click at [126, 77] on div "|" at bounding box center [133, 80] width 15 height 6
click at [123, 76] on div "button" at bounding box center [125, 79] width 6 height 6
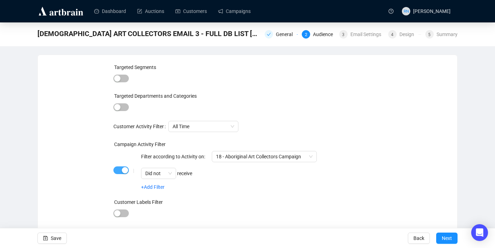
click at [121, 170] on button "button" at bounding box center [120, 170] width 15 height 8
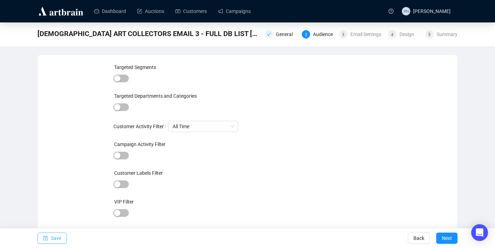
click at [57, 235] on span "Save" at bounding box center [56, 238] width 11 height 20
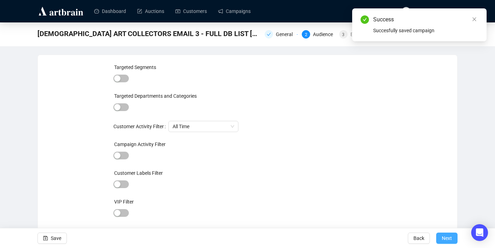
click at [453, 237] on button "Next" at bounding box center [446, 238] width 21 height 11
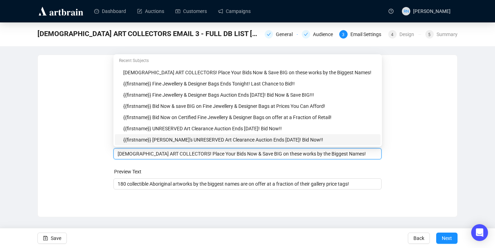
drag, startPoint x: 194, startPoint y: 139, endPoint x: 321, endPoint y: 140, distance: 127.2
click at [321, 140] on body "Dashboard Auctions Customers Campaigns RN Reannon Navaratnam ABORIGINAL ART COL…" at bounding box center [247, 124] width 495 height 248
click at [220, 158] on div "[DEMOGRAPHIC_DATA] ART COLLECTORS! Place Your Bids Now & Save BIG on these work…" at bounding box center [247, 153] width 269 height 11
drag, startPoint x: 193, startPoint y: 154, endPoint x: 352, endPoint y: 154, distance: 159.0
click at [352, 154] on input "[DEMOGRAPHIC_DATA] ART COLLECTORS! Place Your Bids Now & Save BIG on these work…" at bounding box center [248, 154] width 260 height 8
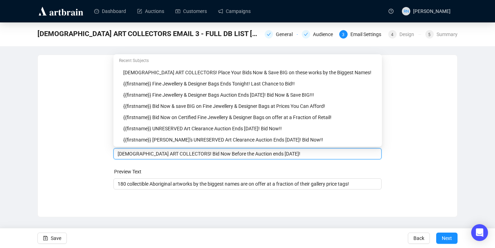
type input "ABORIGINAL ART COLLECTORS! Bid Now Before the Auction ends Tomorrow!"
click at [89, 193] on div "Sender Email auctions@ozbid.com.au Sender Name Ozbid Auctions Subject Merge Tag…" at bounding box center [247, 130] width 403 height 135
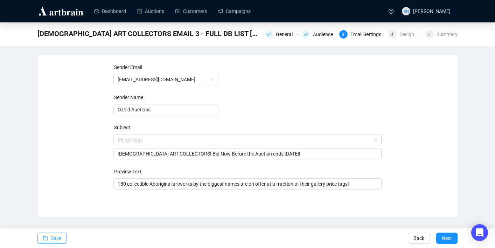
click at [51, 243] on span "Save" at bounding box center [56, 238] width 11 height 20
click at [56, 235] on span "Save" at bounding box center [56, 238] width 11 height 20
click at [59, 237] on span "Save" at bounding box center [56, 238] width 11 height 20
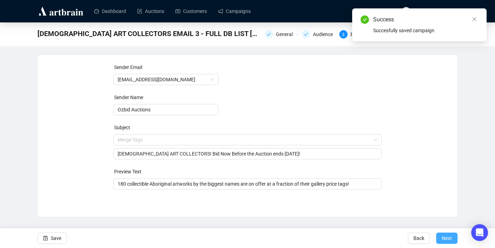
click at [449, 240] on span "Next" at bounding box center [447, 238] width 10 height 20
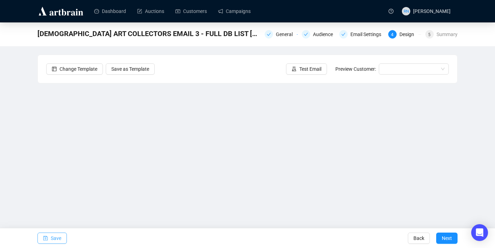
click at [56, 239] on span "Save" at bounding box center [56, 238] width 11 height 20
click at [52, 238] on span "Save" at bounding box center [56, 238] width 11 height 20
click at [51, 239] on span "Save" at bounding box center [56, 238] width 11 height 20
click at [46, 242] on span "button" at bounding box center [45, 238] width 5 height 20
click at [464, 165] on div "ABORIGINAL ART COLLECTORS EMAIL 3 - FULL DB LIST 13.9.25 12pm General Audience …" at bounding box center [247, 140] width 495 height 236
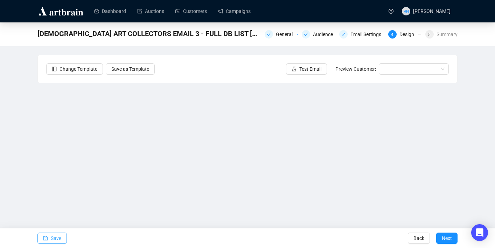
click at [61, 244] on span "Save" at bounding box center [56, 238] width 11 height 20
click at [62, 237] on button "Save" at bounding box center [51, 238] width 29 height 11
click at [56, 242] on span "Save" at bounding box center [56, 238] width 11 height 20
click at [54, 239] on span "Save" at bounding box center [56, 238] width 11 height 20
click at [58, 240] on span "Save" at bounding box center [56, 238] width 11 height 20
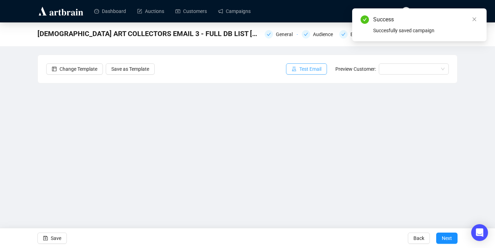
click at [314, 72] on span "Test Email" at bounding box center [310, 69] width 22 height 8
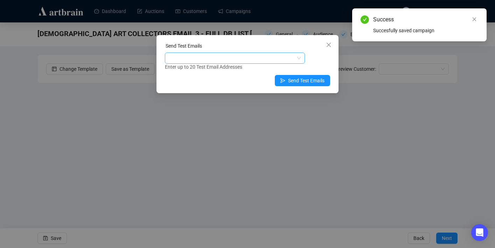
click at [211, 62] on div at bounding box center [231, 58] width 130 height 10
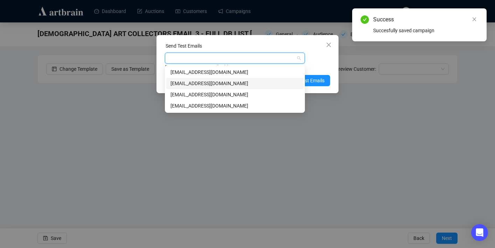
click at [212, 85] on div "[EMAIL_ADDRESS][DOMAIN_NAME]" at bounding box center [235, 84] width 129 height 8
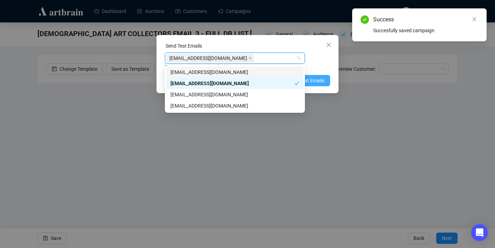
click at [323, 79] on span "Send Test Emails" at bounding box center [306, 81] width 36 height 8
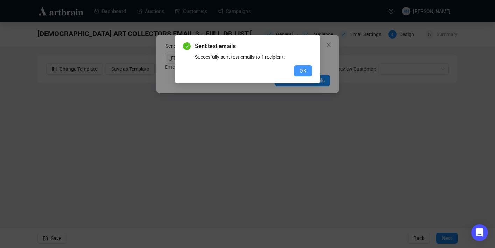
click at [306, 72] on span "OK" at bounding box center [303, 71] width 7 height 8
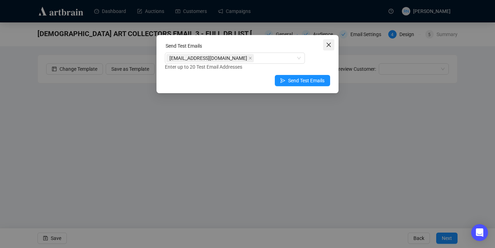
click at [329, 46] on icon "close" at bounding box center [329, 45] width 6 height 6
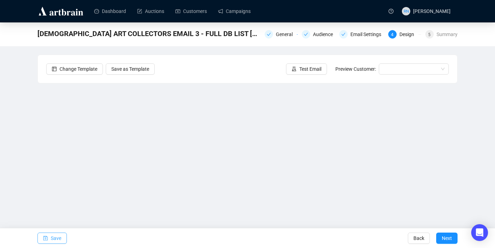
click at [49, 236] on button "Save" at bounding box center [51, 238] width 29 height 11
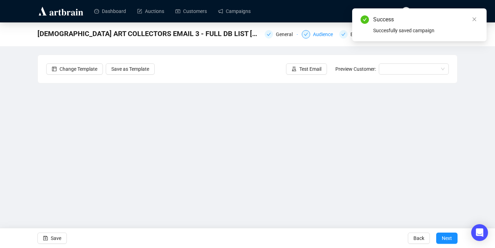
click at [304, 36] on icon "check" at bounding box center [306, 34] width 4 height 4
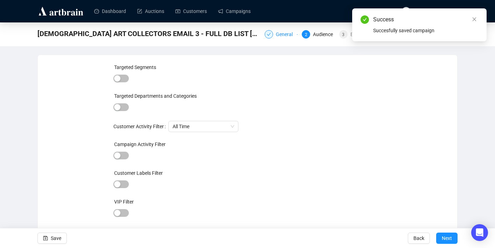
click at [280, 37] on div "General" at bounding box center [286, 34] width 21 height 8
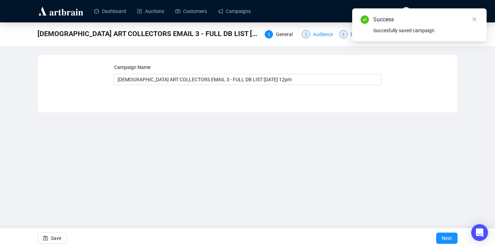
click at [342, 35] on span "3" at bounding box center [343, 34] width 2 height 5
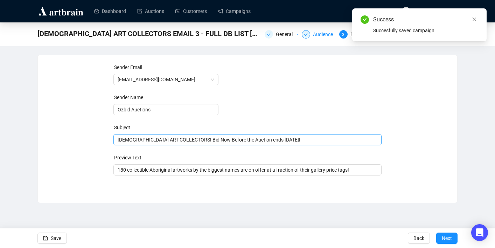
click at [258, 139] on span "ABORIGINAL ART COLLECTORS! Bid Now Before the Auction ends Tomorrow!" at bounding box center [247, 140] width 269 height 6
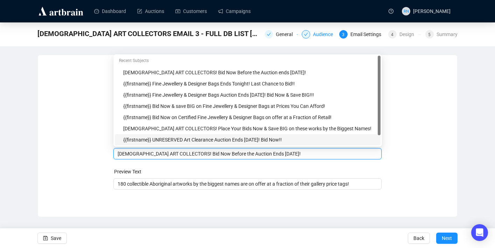
type input "ABORIGINAL ART COLLECTORS! Bid Now Before the Auction Ends Tomorrow!"
click at [238, 202] on div "Sender Email auctions@ozbid.com.au Sender Name Ozbid Auctions Subject Merge Tag…" at bounding box center [248, 130] width 420 height 151
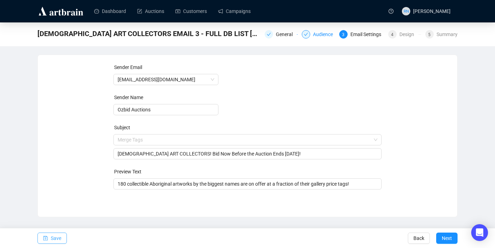
click at [56, 237] on span "Save" at bounding box center [56, 238] width 11 height 20
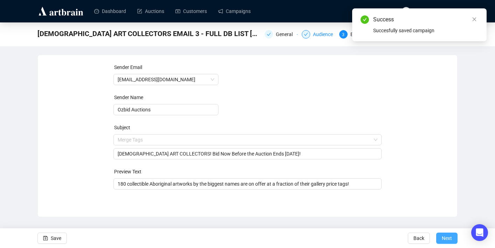
click at [449, 240] on span "Next" at bounding box center [447, 238] width 10 height 20
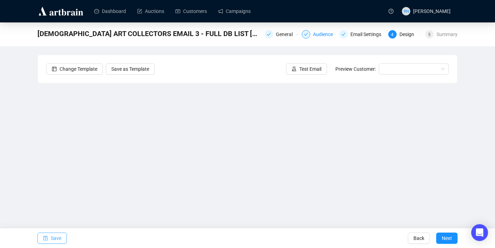
click at [55, 238] on span "Save" at bounding box center [56, 238] width 11 height 20
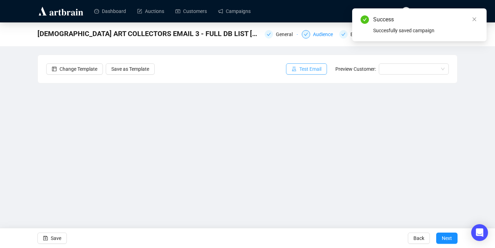
click at [315, 70] on span "Test Email" at bounding box center [310, 69] width 22 height 8
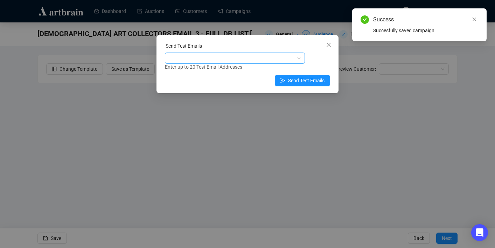
click at [215, 63] on div at bounding box center [235, 58] width 140 height 11
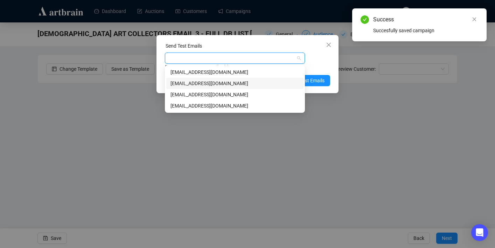
click at [221, 98] on div "[EMAIL_ADDRESS][DOMAIN_NAME]" at bounding box center [235, 95] width 129 height 8
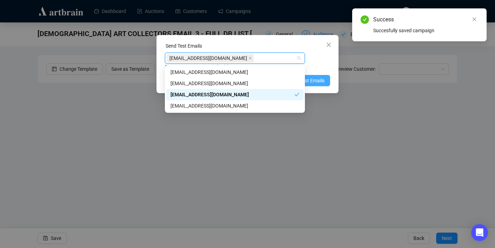
click at [322, 84] on button "Send Test Emails" at bounding box center [302, 80] width 55 height 11
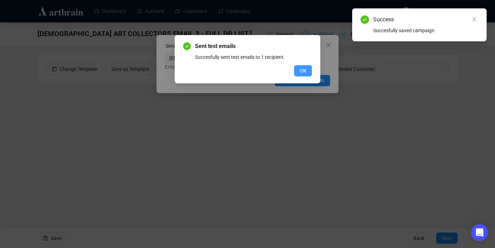
click at [295, 72] on button "OK" at bounding box center [303, 70] width 18 height 11
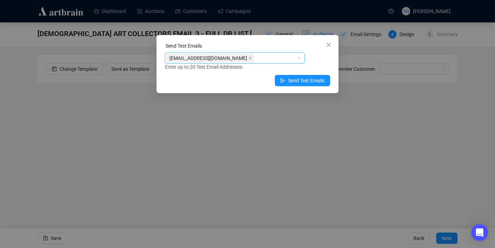
click at [261, 60] on div "[EMAIL_ADDRESS][DOMAIN_NAME]" at bounding box center [231, 58] width 130 height 10
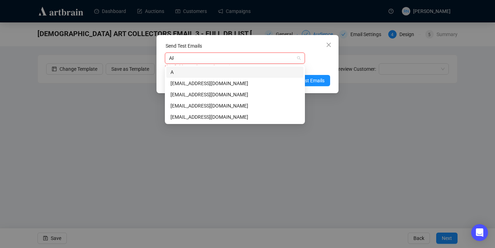
type input "ART"
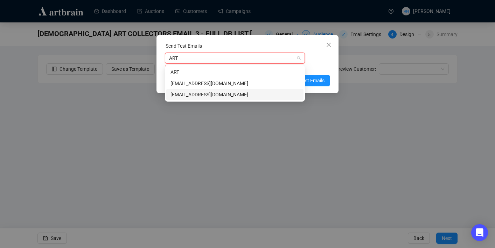
click at [255, 98] on div "[EMAIL_ADDRESS][DOMAIN_NAME]" at bounding box center [234, 94] width 137 height 11
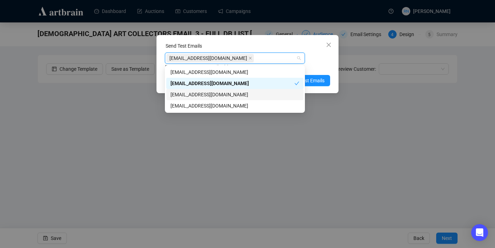
click at [322, 63] on div "Enter up to 20 Test Email Addresses" at bounding box center [247, 67] width 165 height 8
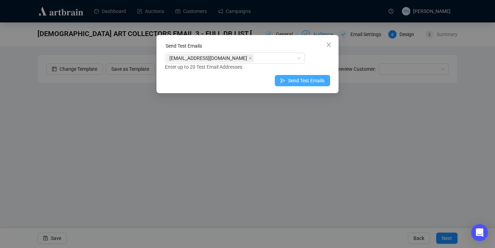
click at [312, 83] on span "Send Test Emails" at bounding box center [306, 81] width 36 height 8
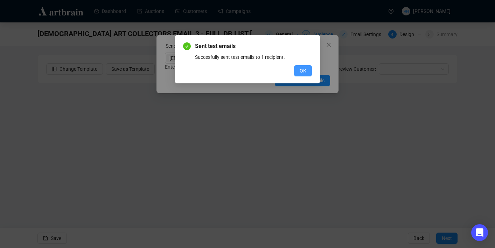
click at [299, 71] on button "OK" at bounding box center [303, 70] width 18 height 11
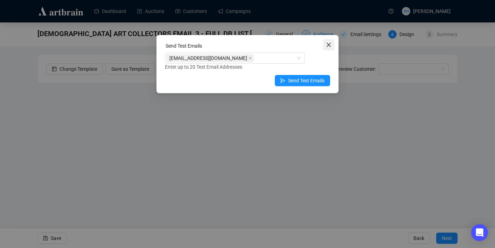
click at [332, 46] on span "Close" at bounding box center [328, 45] width 11 height 6
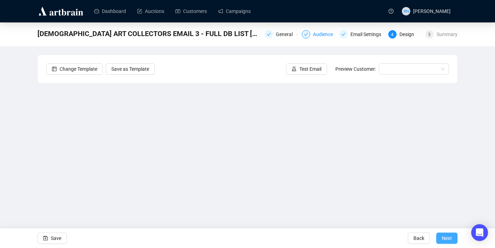
click at [442, 245] on span "Next" at bounding box center [447, 238] width 10 height 20
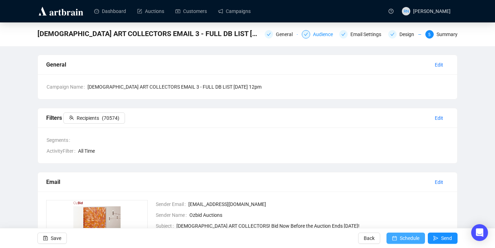
click at [410, 240] on span "Schedule" at bounding box center [410, 238] width 20 height 20
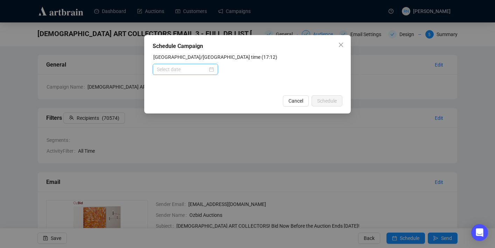
click at [209, 70] on div at bounding box center [185, 70] width 57 height 8
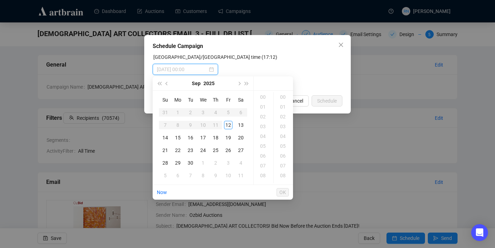
type input "[DATE] 00:00"
click at [241, 126] on div "13" at bounding box center [241, 125] width 8 height 8
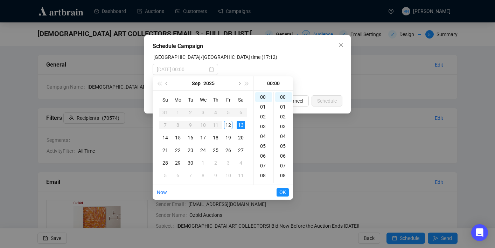
click at [241, 124] on div "13" at bounding box center [241, 125] width 8 height 8
click at [262, 112] on div "12" at bounding box center [263, 112] width 17 height 10
type input "[DATE] 12:00"
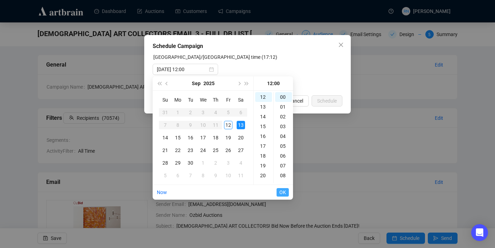
click at [283, 192] on span "OK" at bounding box center [283, 192] width 7 height 13
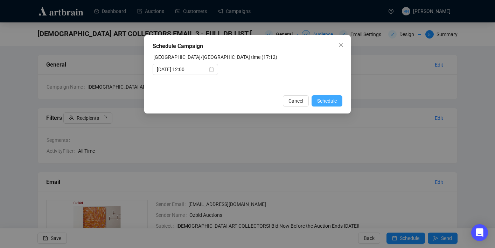
click at [328, 103] on span "Schedule" at bounding box center [327, 101] width 20 height 8
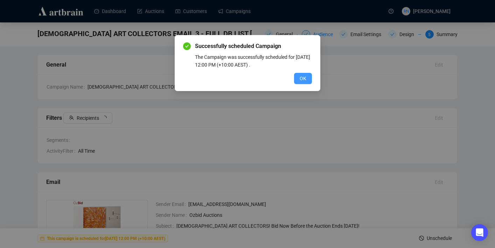
click at [302, 81] on span "OK" at bounding box center [303, 79] width 7 height 8
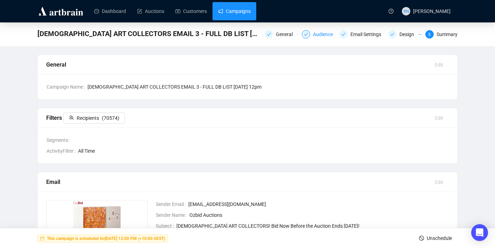
click at [226, 18] on link "Campaigns" at bounding box center [234, 11] width 33 height 18
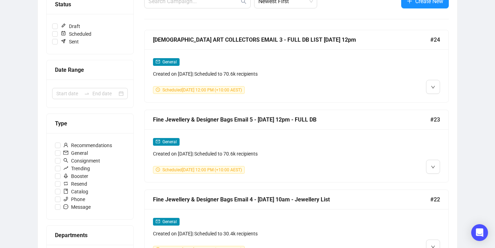
scroll to position [45, 0]
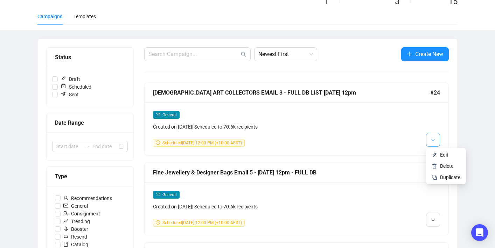
click at [431, 136] on span "button" at bounding box center [433, 139] width 4 height 9
click at [439, 177] on li "Duplicate" at bounding box center [446, 177] width 37 height 11
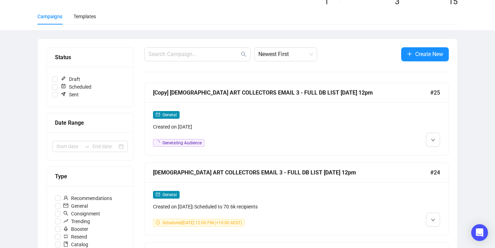
click at [321, 122] on div "General Created on Sep 12, 2025" at bounding box center [260, 121] width 214 height 20
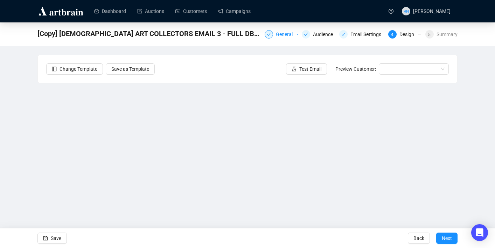
click at [282, 35] on div "General" at bounding box center [286, 34] width 21 height 8
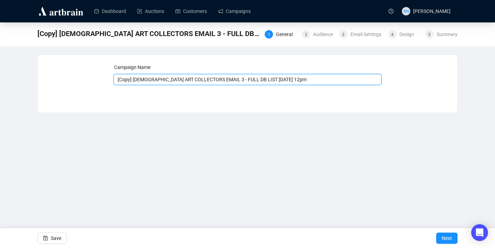
drag, startPoint x: 137, startPoint y: 78, endPoint x: 98, endPoint y: 76, distance: 38.6
click at [98, 76] on div "Campaign Name [Copy] ABORIGINAL ART COLLECTORS EMAIL 3 - FULL DB LIST 13.9.25 1…" at bounding box center [247, 78] width 403 height 30
click at [211, 81] on input "ABORIGINAL ART COLLECTORS EMAIL 3 - FULL DB LIST 13.9.25 12pm" at bounding box center [247, 79] width 269 height 11
click at [270, 81] on input "ABORIGINAL ART COLLECTORS EMAIL 4 - FULL DB LIST 13.9.25 12pm" at bounding box center [247, 79] width 269 height 11
click at [287, 77] on input "ABORIGINAL ART COLLECTORS EMAIL 4 - FULL DB LIST 13.9.25 3pm" at bounding box center [247, 79] width 269 height 11
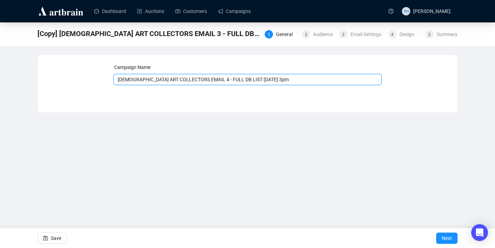
click at [252, 80] on input "ABORIGINAL ART COLLECTORS EMAIL 4 - FULL DB LIST 13.9.25 3pm" at bounding box center [247, 79] width 269 height 11
type input "ABORIGINAL ART COLLECTORS EMAIL 4 - FULL DB LIST 14.9.25 3pm"
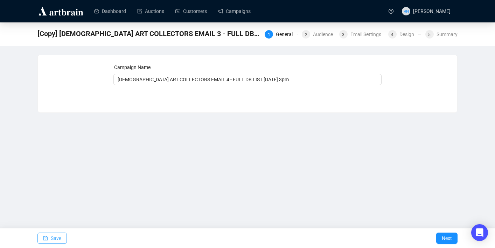
click at [56, 239] on span "Save" at bounding box center [56, 238] width 11 height 20
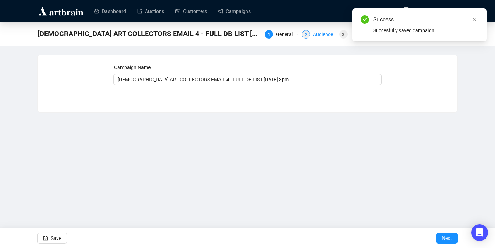
click at [316, 37] on div "Audience" at bounding box center [325, 34] width 24 height 8
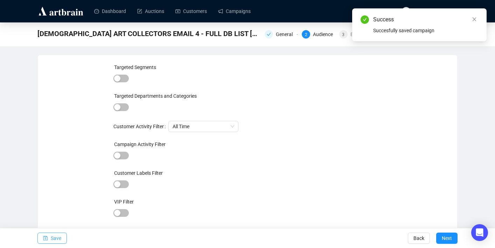
click at [52, 236] on span "Save" at bounding box center [56, 238] width 11 height 20
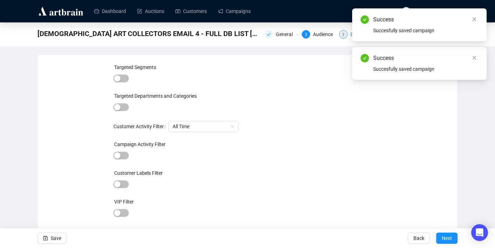
click at [351, 38] on div "Email Settings" at bounding box center [368, 34] width 35 height 8
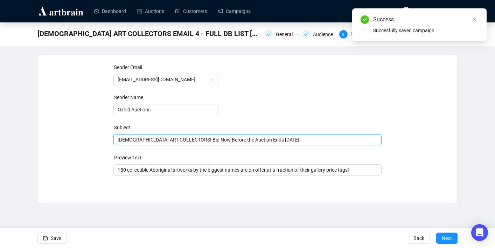
click at [190, 142] on span "ABORIGINAL ART COLLECTORS! Bid Now Before the Auction Ends Tomorrow!" at bounding box center [247, 140] width 269 height 6
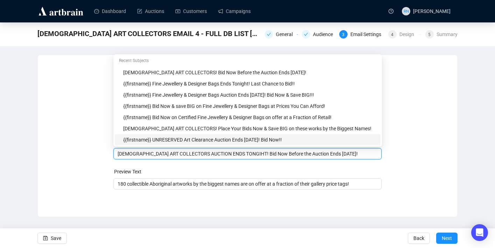
click at [352, 156] on input "ABORIGINAL ART COLLECTORS AUCTION ENDS TONGIHT! Bid Now Before the Auction Ends…" at bounding box center [248, 154] width 260 height 8
click at [241, 154] on input "ABORIGINAL ART COLLECTORS AUCTION ENDS TONGIHT! Bid Now Before the Auction Ends…" at bounding box center [248, 154] width 260 height 8
drag, startPoint x: 271, startPoint y: 156, endPoint x: 352, endPoint y: 157, distance: 80.2
click at [352, 157] on input "ABORIGINAL ART COLLECTORS AUCTION ENDS TONIGHT! Bid Now Before the Auction Ends…" at bounding box center [248, 154] width 260 height 8
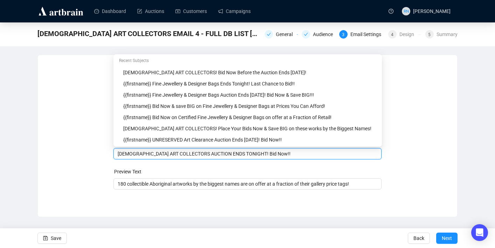
click at [350, 157] on input "ABORIGINAL ART COLLECTORS AUCTION ENDS TONIGHT! Bid Now!!" at bounding box center [248, 154] width 260 height 8
type input "ABORIGINAL ART COLLECTORS AUCTION ENDS TONIGHT! Bid Now!!"
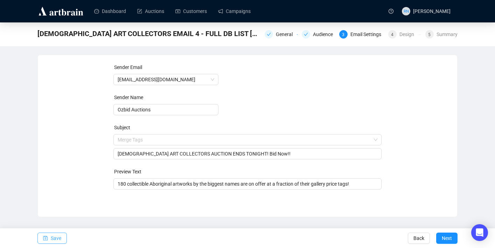
click at [53, 241] on span "Save" at bounding box center [56, 238] width 11 height 20
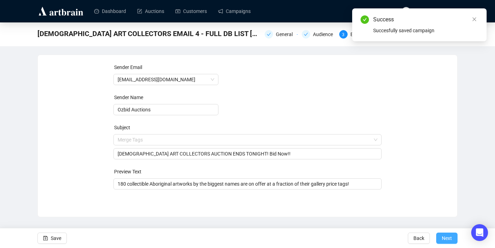
click at [446, 242] on span "Next" at bounding box center [447, 238] width 10 height 20
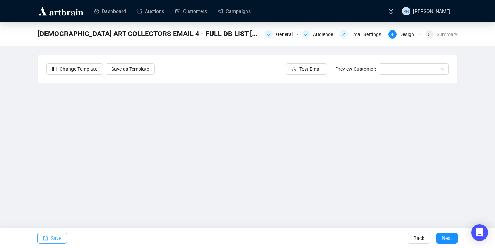
click at [54, 236] on span "Save" at bounding box center [56, 238] width 11 height 20
click at [57, 235] on span "Save" at bounding box center [56, 238] width 11 height 20
click at [47, 235] on span "button" at bounding box center [45, 238] width 5 height 20
click at [63, 235] on button "Save" at bounding box center [51, 238] width 29 height 11
click at [311, 70] on span "Test Email" at bounding box center [310, 69] width 22 height 8
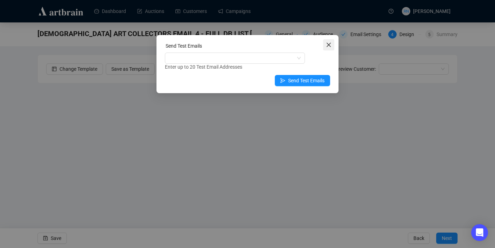
click at [327, 43] on icon "close" at bounding box center [329, 45] width 4 height 4
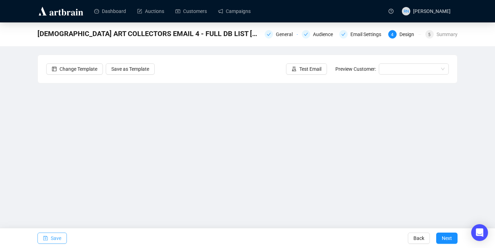
click at [51, 236] on span "Save" at bounding box center [56, 238] width 11 height 20
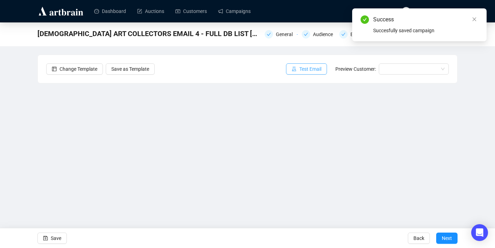
click at [292, 72] on span "button" at bounding box center [294, 69] width 5 height 8
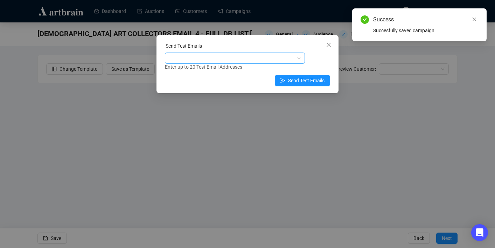
click at [221, 61] on div at bounding box center [231, 58] width 130 height 10
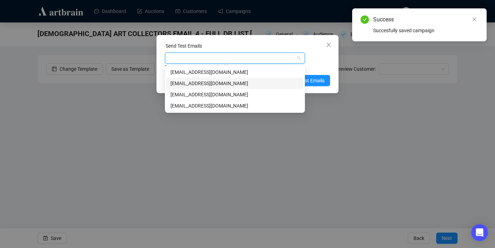
click at [204, 84] on div "[EMAIL_ADDRESS][DOMAIN_NAME]" at bounding box center [235, 84] width 129 height 8
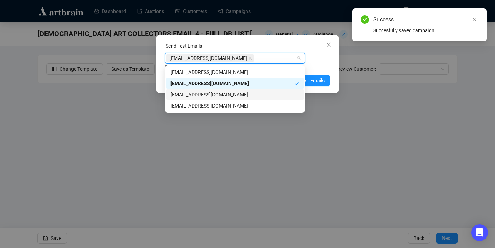
click at [259, 97] on div "[EMAIL_ADDRESS][DOMAIN_NAME]" at bounding box center [235, 95] width 129 height 8
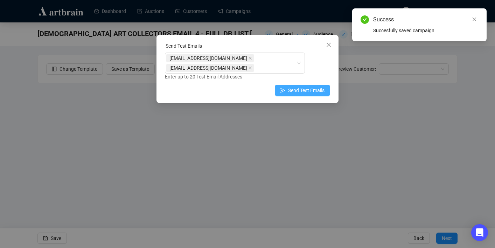
click at [319, 87] on span "Send Test Emails" at bounding box center [306, 91] width 36 height 8
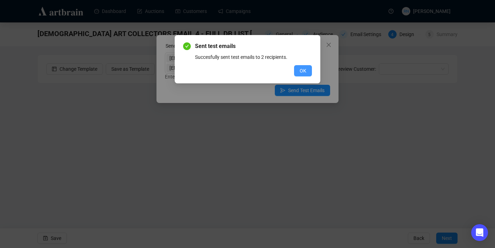
click at [305, 69] on span "OK" at bounding box center [303, 71] width 7 height 8
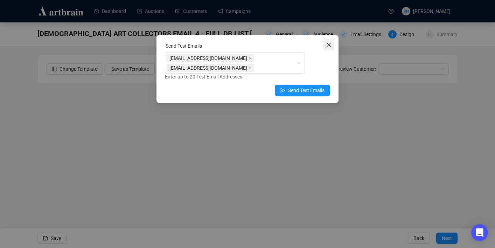
click at [329, 46] on icon "close" at bounding box center [329, 45] width 6 height 6
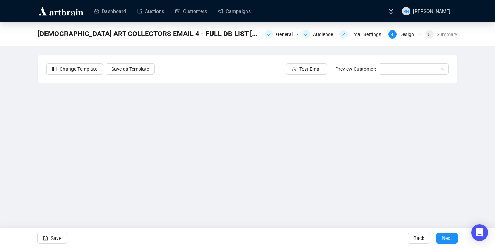
scroll to position [13, 0]
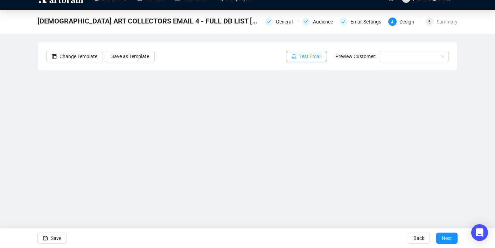
click at [301, 58] on span "Test Email" at bounding box center [310, 57] width 22 height 8
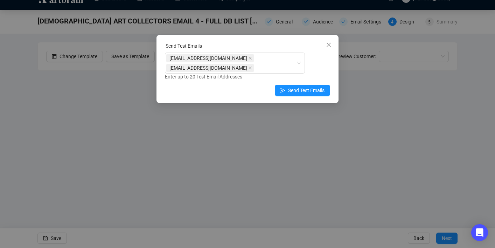
click at [328, 44] on icon "close" at bounding box center [329, 45] width 4 height 4
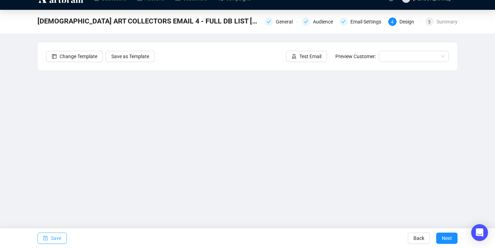
click at [49, 241] on button "Save" at bounding box center [51, 238] width 29 height 11
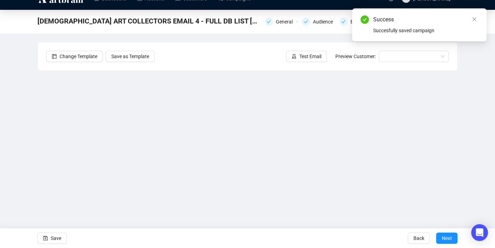
click at [301, 63] on div "Change Template Save as Template Test Email Preview Customer:" at bounding box center [248, 56] width 420 height 28
click at [299, 55] on span "Test Email" at bounding box center [310, 57] width 22 height 8
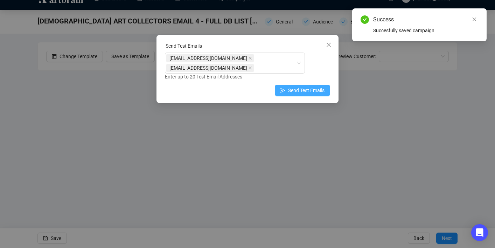
click at [304, 87] on span "Send Test Emails" at bounding box center [306, 91] width 36 height 8
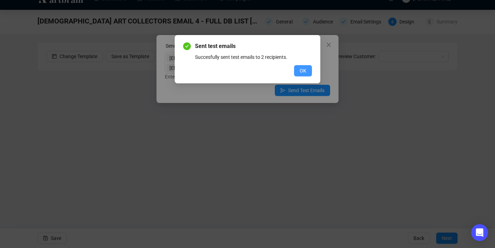
click at [301, 69] on span "OK" at bounding box center [303, 71] width 7 height 8
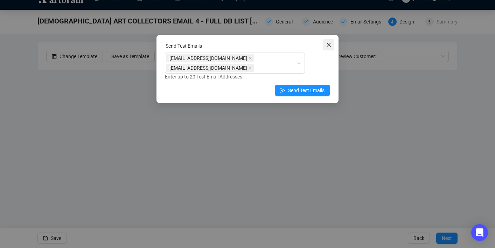
click at [331, 46] on icon "close" at bounding box center [329, 45] width 6 height 6
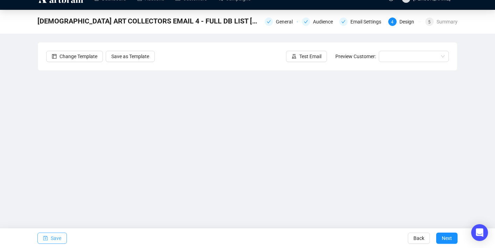
click at [64, 238] on button "Save" at bounding box center [51, 238] width 29 height 11
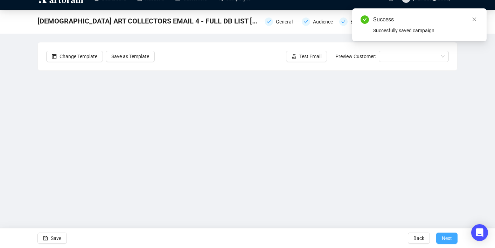
click at [439, 240] on button "Next" at bounding box center [446, 238] width 21 height 11
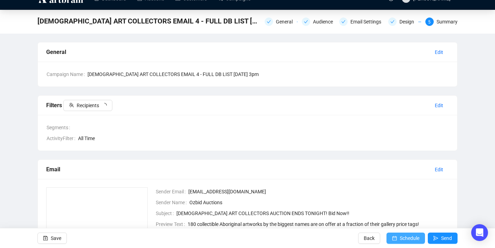
click at [400, 239] on span "Schedule" at bounding box center [410, 238] width 20 height 20
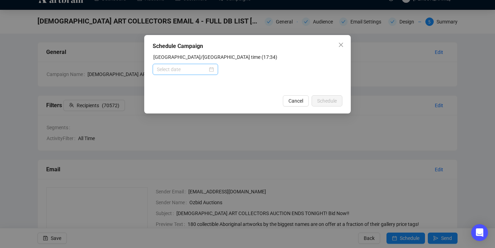
click at [209, 71] on div at bounding box center [185, 70] width 57 height 8
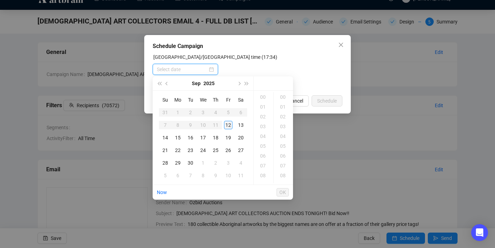
type input "[DATE] 00:00"
click at [166, 138] on div "14" at bounding box center [165, 137] width 8 height 8
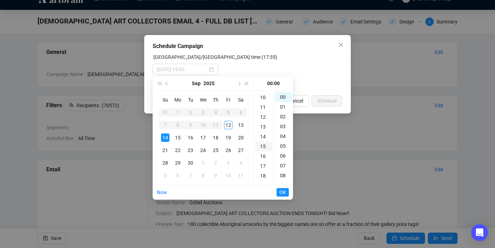
click at [263, 147] on div "15" at bounding box center [263, 147] width 17 height 10
click at [283, 96] on div "00" at bounding box center [283, 97] width 17 height 10
type input "[DATE] 15:00"
click at [284, 191] on span "OK" at bounding box center [283, 192] width 7 height 13
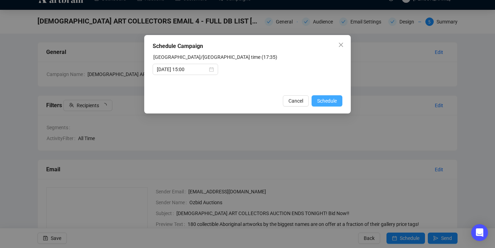
click at [322, 98] on span "Schedule" at bounding box center [327, 101] width 20 height 8
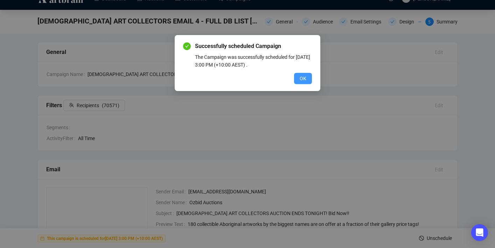
click at [303, 81] on span "OK" at bounding box center [303, 79] width 7 height 8
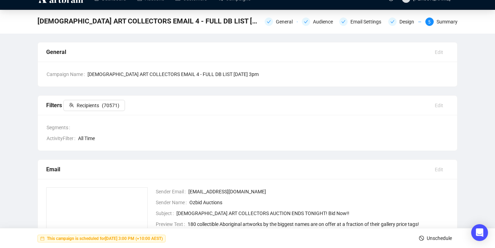
scroll to position [0, 0]
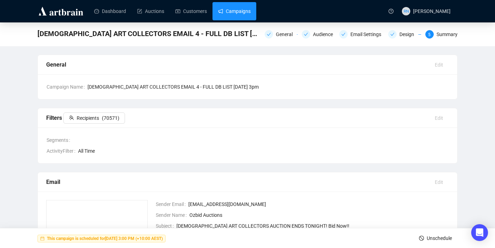
click at [234, 15] on link "Campaigns" at bounding box center [234, 11] width 33 height 18
